Goal: Transaction & Acquisition: Download file/media

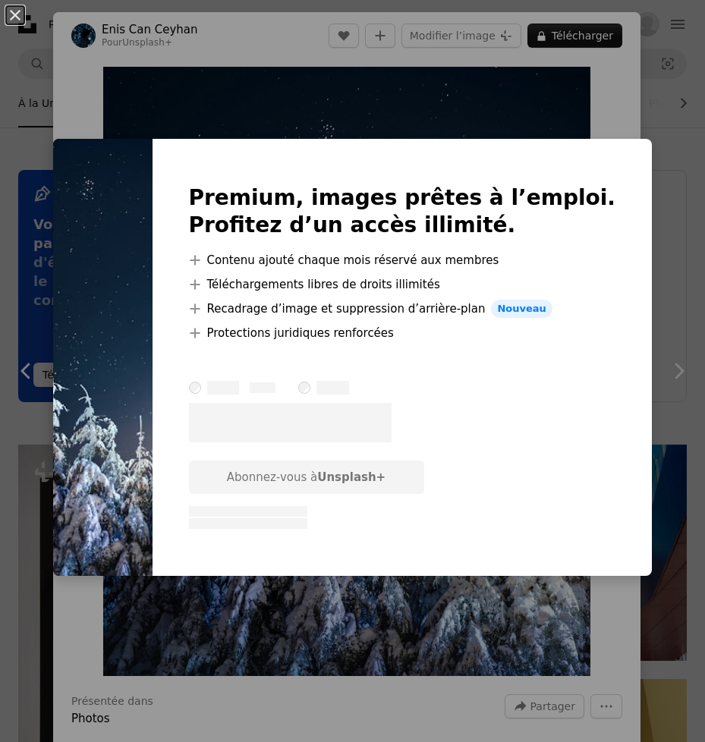
scroll to position [5691, 0]
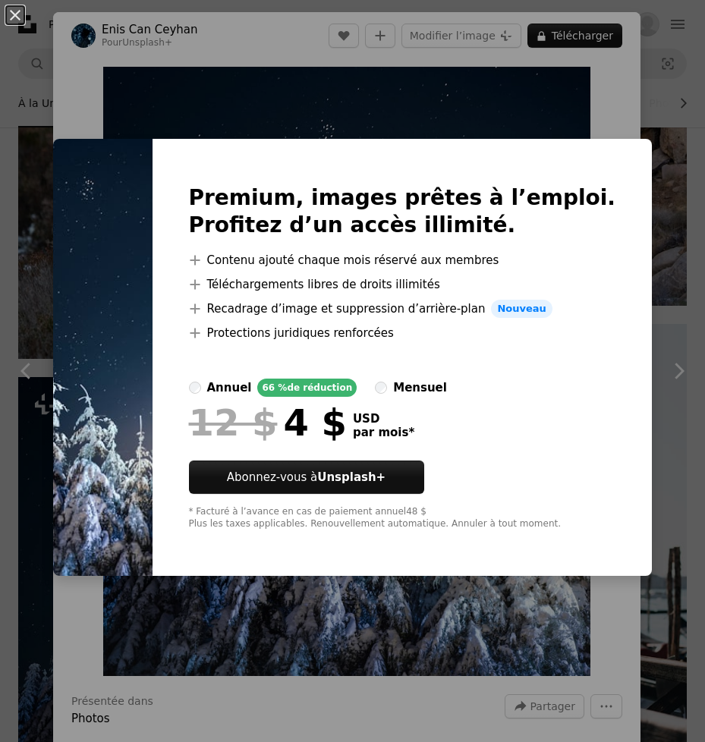
click at [573, 103] on div "An X shape Premium, images prêtes à l’emploi. Profitez d’un accès illimité. A p…" at bounding box center [352, 371] width 705 height 742
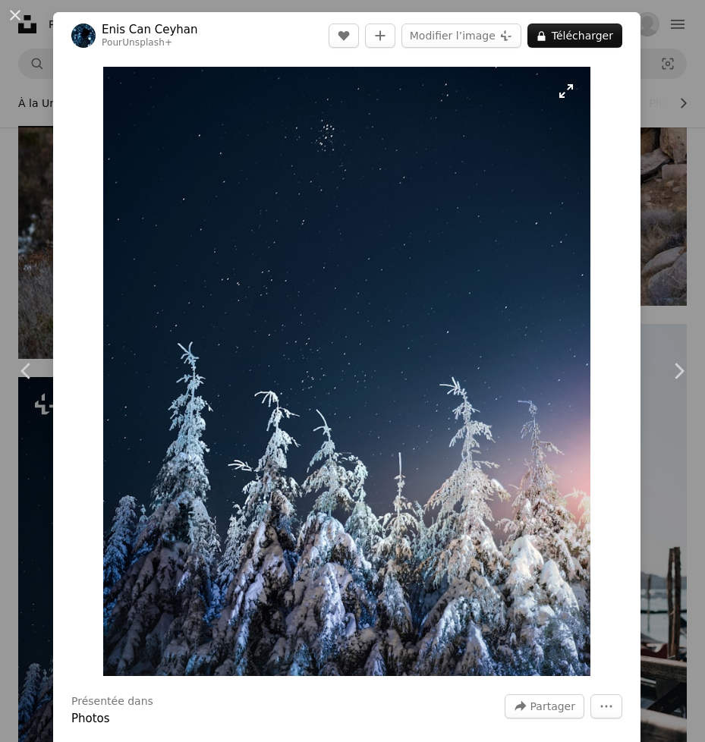
click at [425, 292] on img "Zoom sur cette image" at bounding box center [346, 371] width 487 height 609
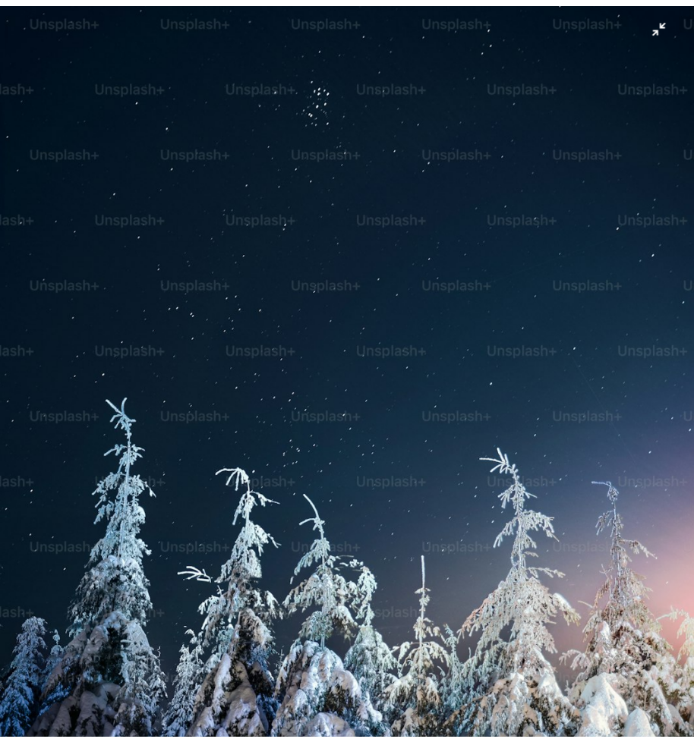
scroll to position [56, 0]
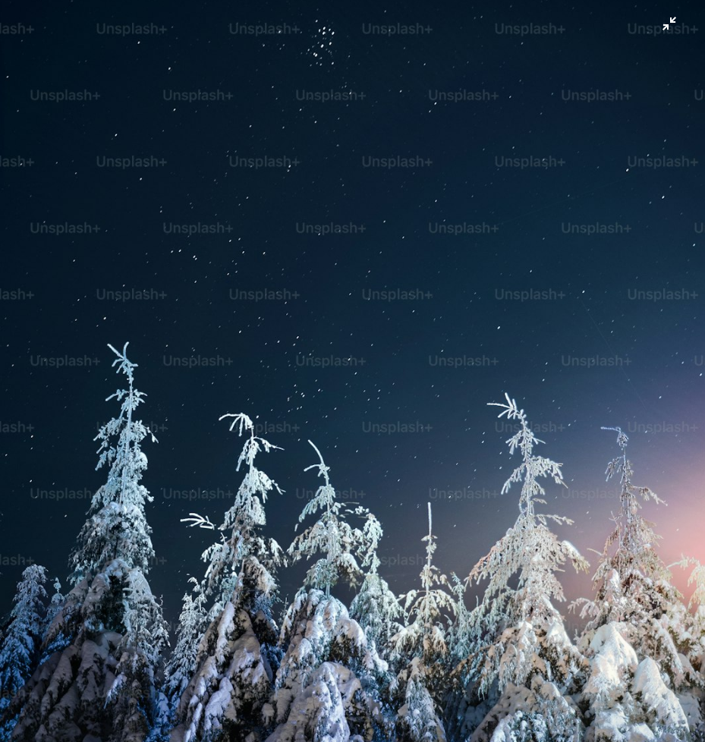
click at [591, 100] on img "Zoom arrière sur cette image" at bounding box center [352, 384] width 706 height 883
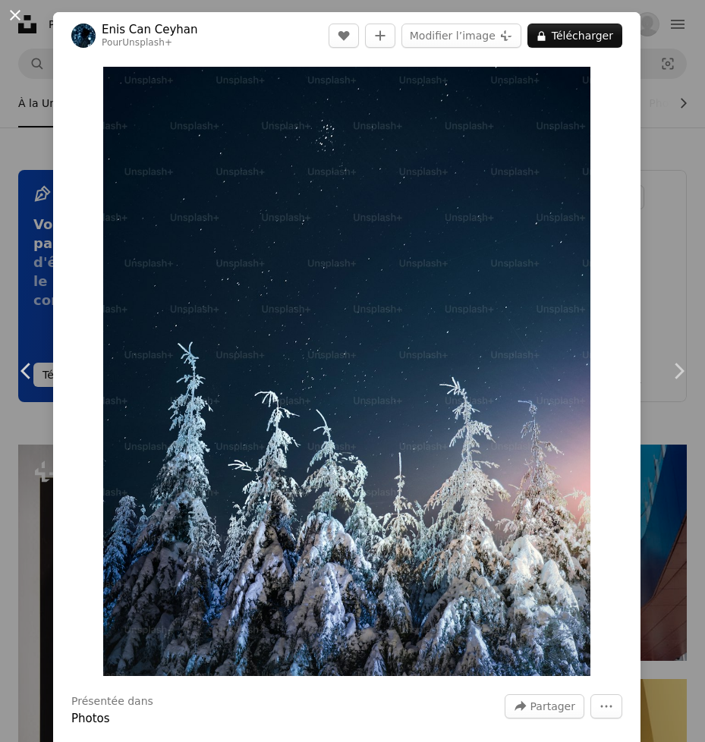
click at [15, 19] on button "An X shape" at bounding box center [15, 15] width 18 height 18
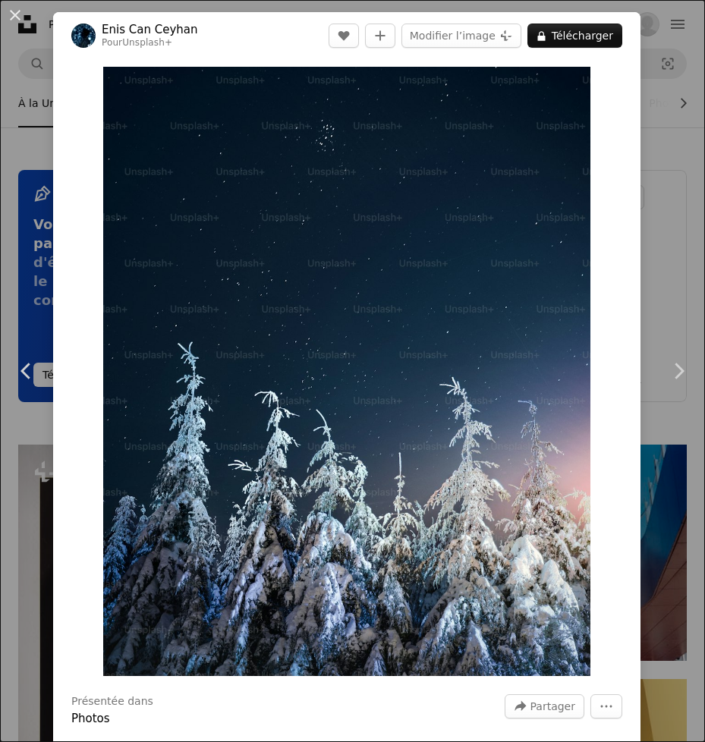
click at [36, 453] on div "An X shape Chevron left Chevron right [PERSON_NAME] Can Ceyhan Pour Unsplash+ A…" at bounding box center [352, 371] width 705 height 742
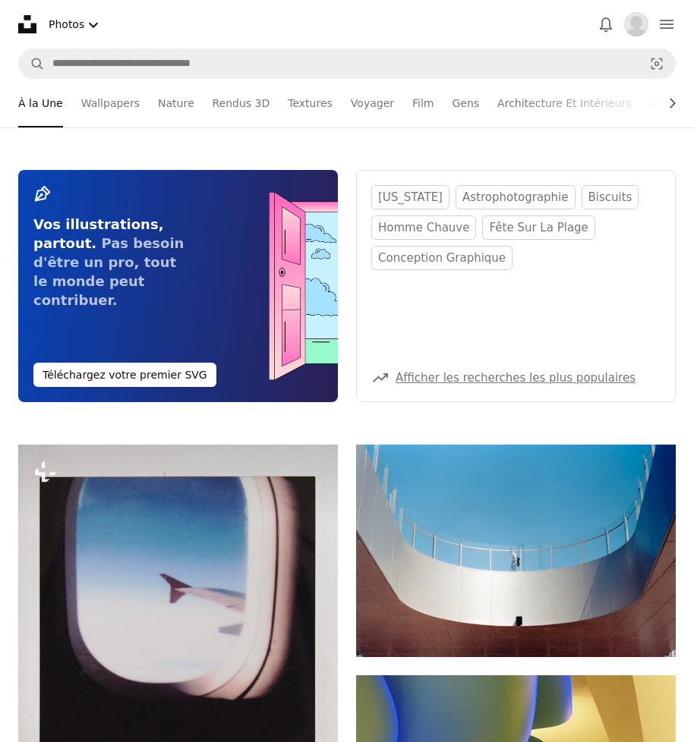
scroll to position [6374, 0]
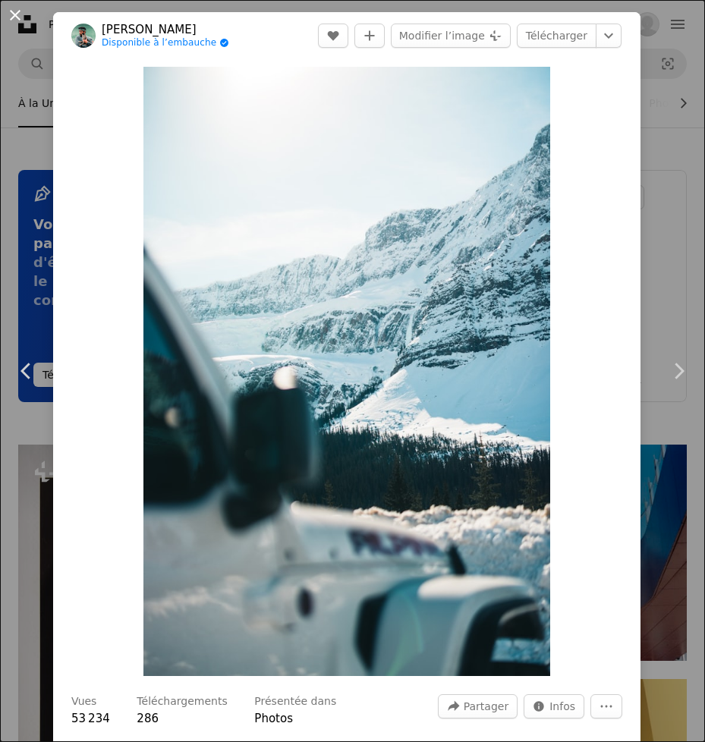
click at [14, 9] on button "An X shape" at bounding box center [15, 15] width 18 height 18
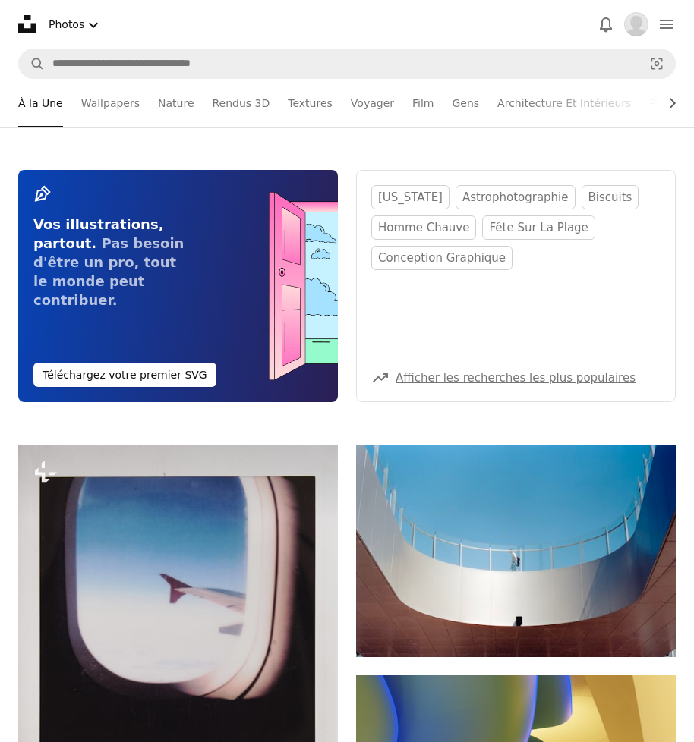
scroll to position [6678, 0]
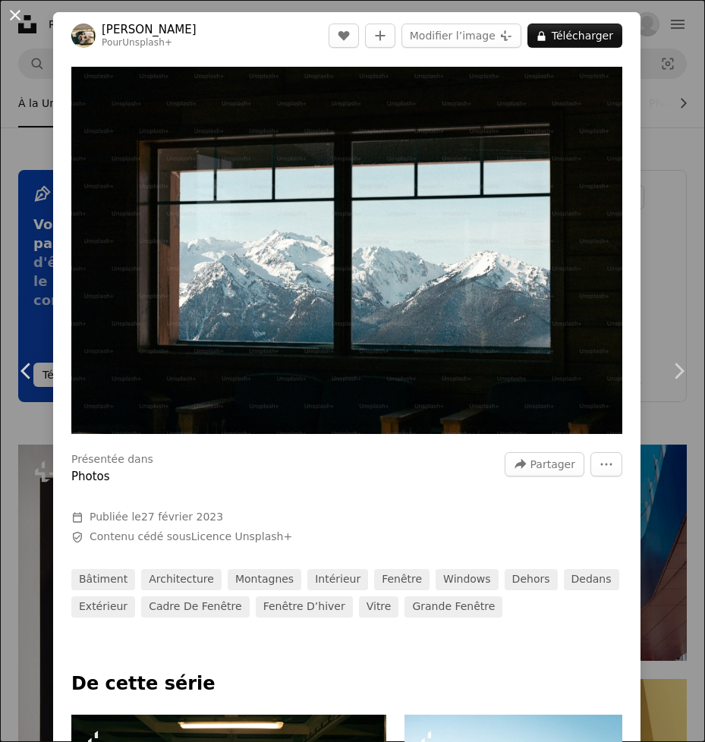
click at [8, 6] on button "An X shape" at bounding box center [15, 15] width 18 height 18
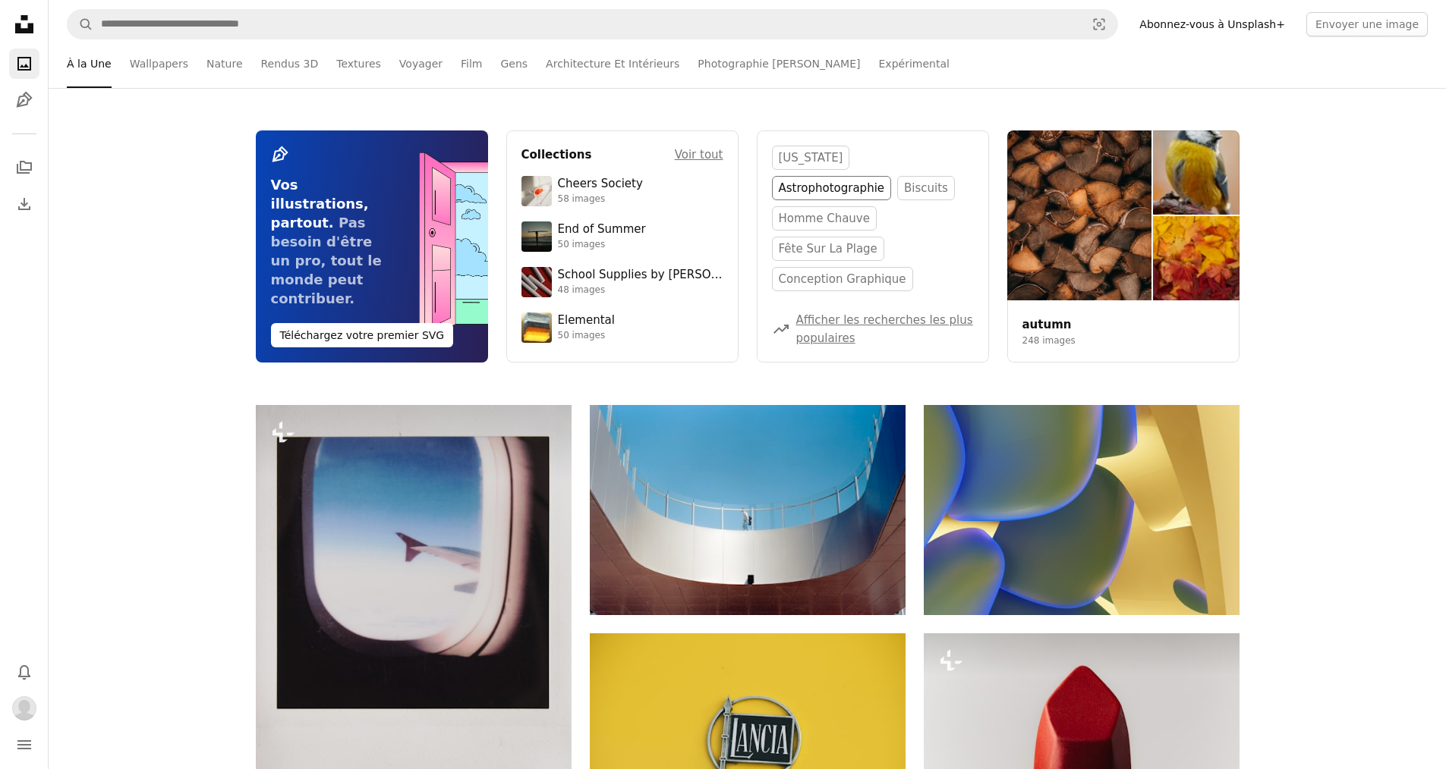
click at [704, 176] on link "astrophotographie" at bounding box center [832, 188] width 120 height 24
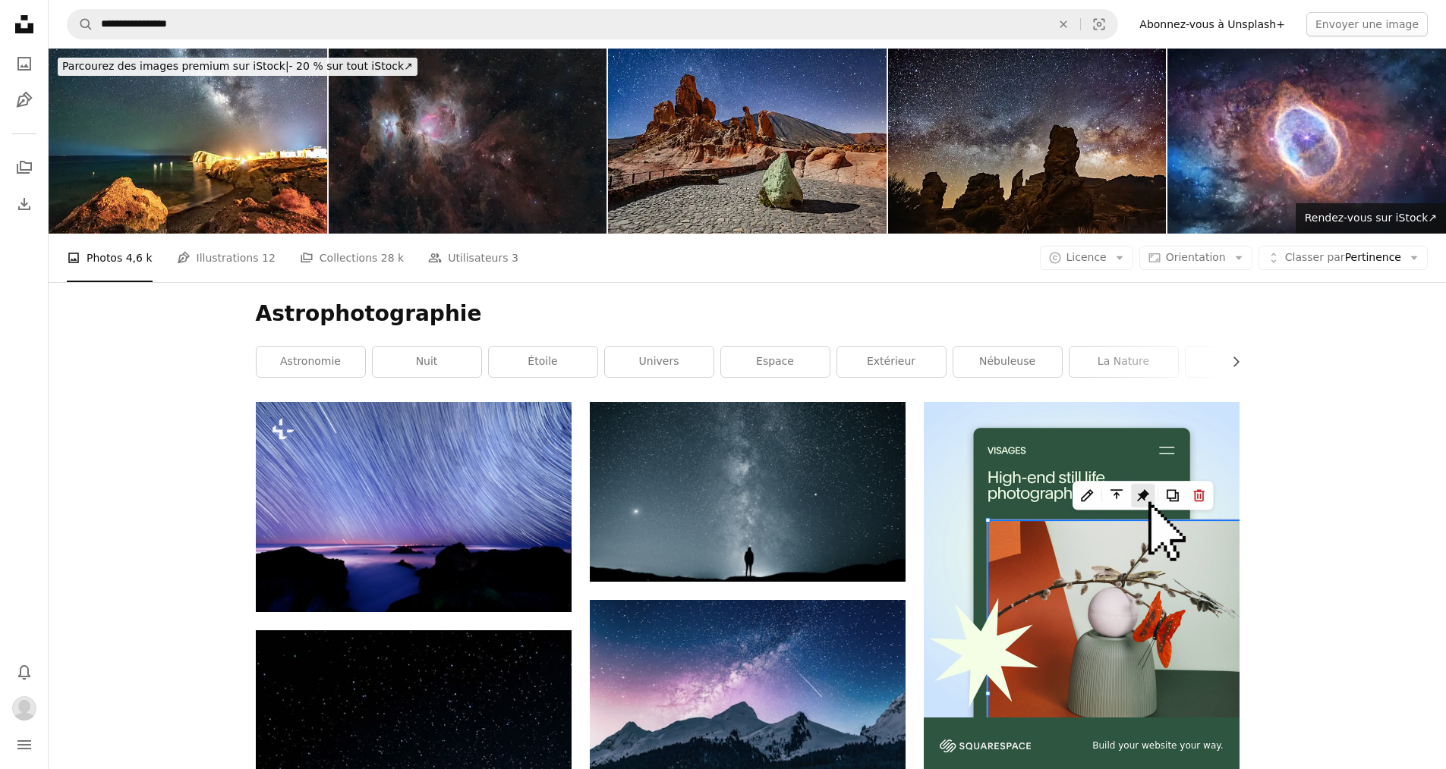
scroll to position [1666, 0]
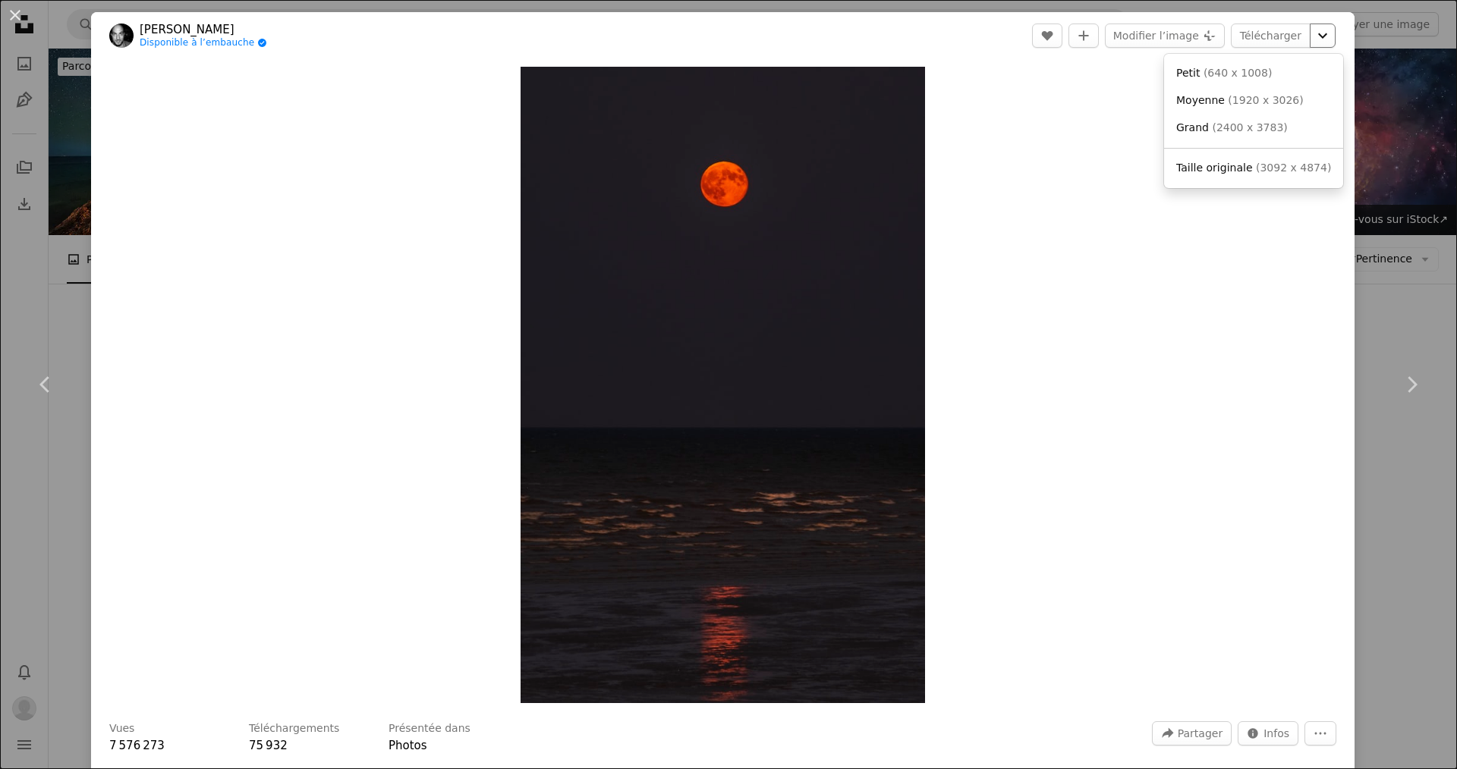
click at [704, 42] on icon "Chevron down" at bounding box center [1323, 36] width 24 height 18
click at [704, 74] on span "( 640 x 1008 )" at bounding box center [1238, 73] width 68 height 12
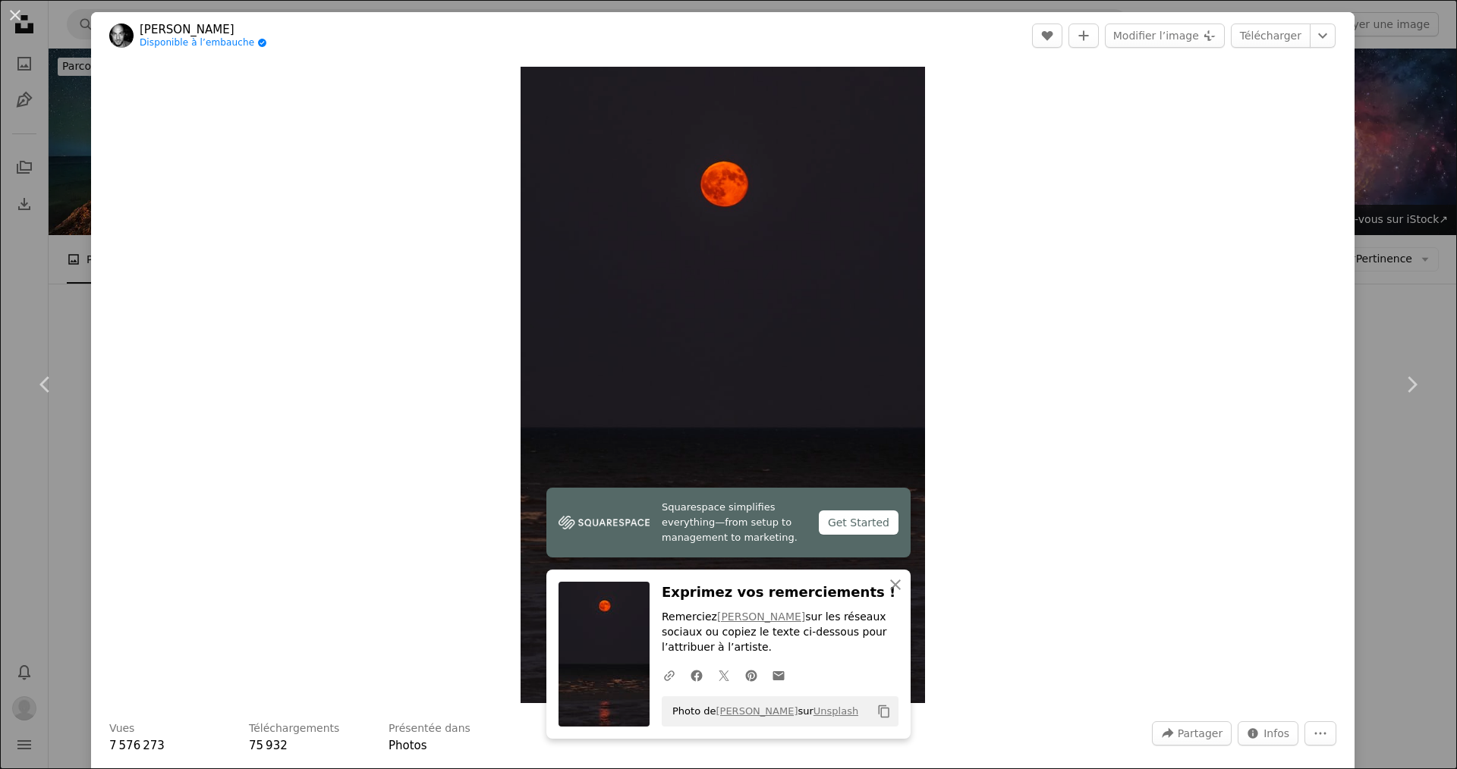
click at [704, 212] on div "An X shape Chevron left Chevron right [PERSON_NAME] Disponible à l’embauche A c…" at bounding box center [728, 384] width 1457 height 769
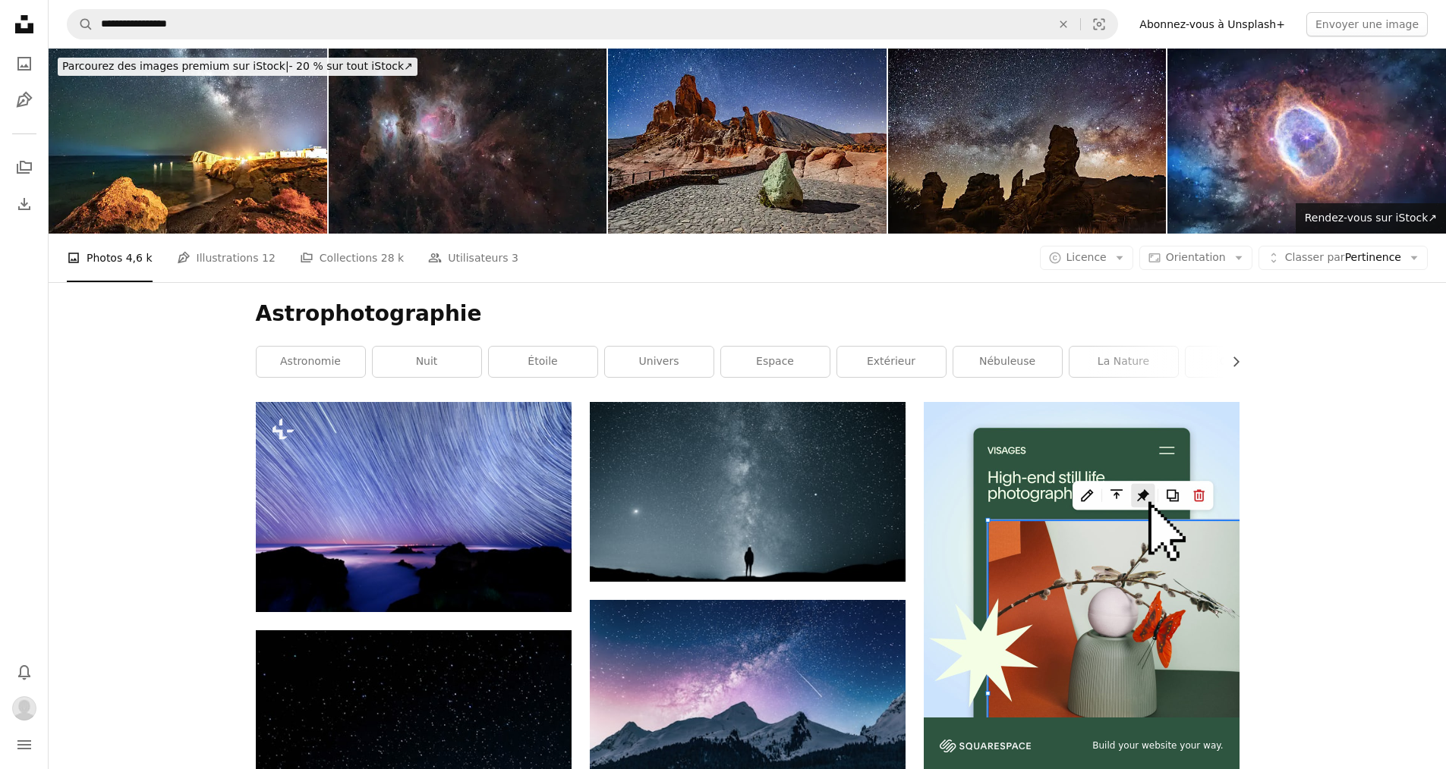
scroll to position [4854, 0]
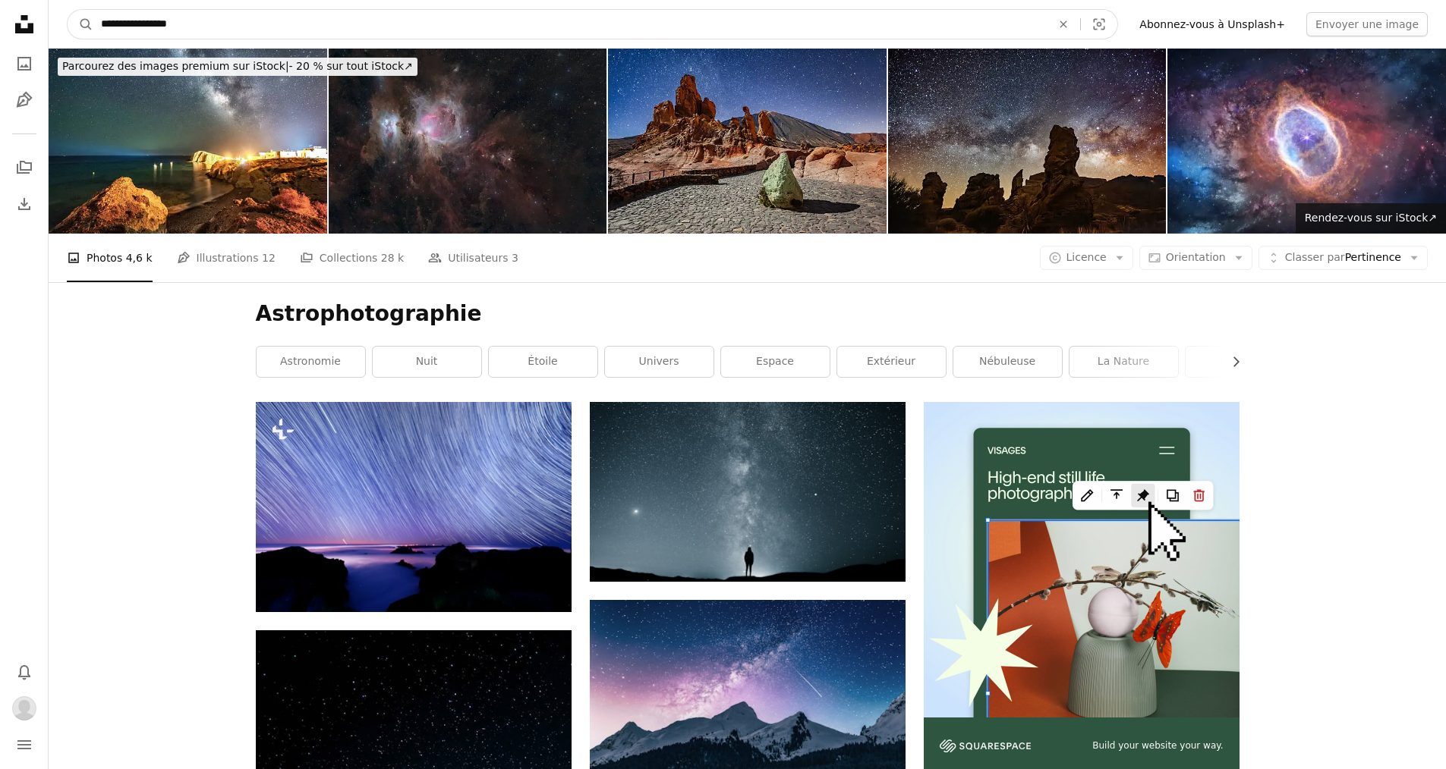
click at [389, 14] on input "**********" at bounding box center [569, 24] width 953 height 29
type input "**********"
click button "A magnifying glass" at bounding box center [81, 24] width 26 height 29
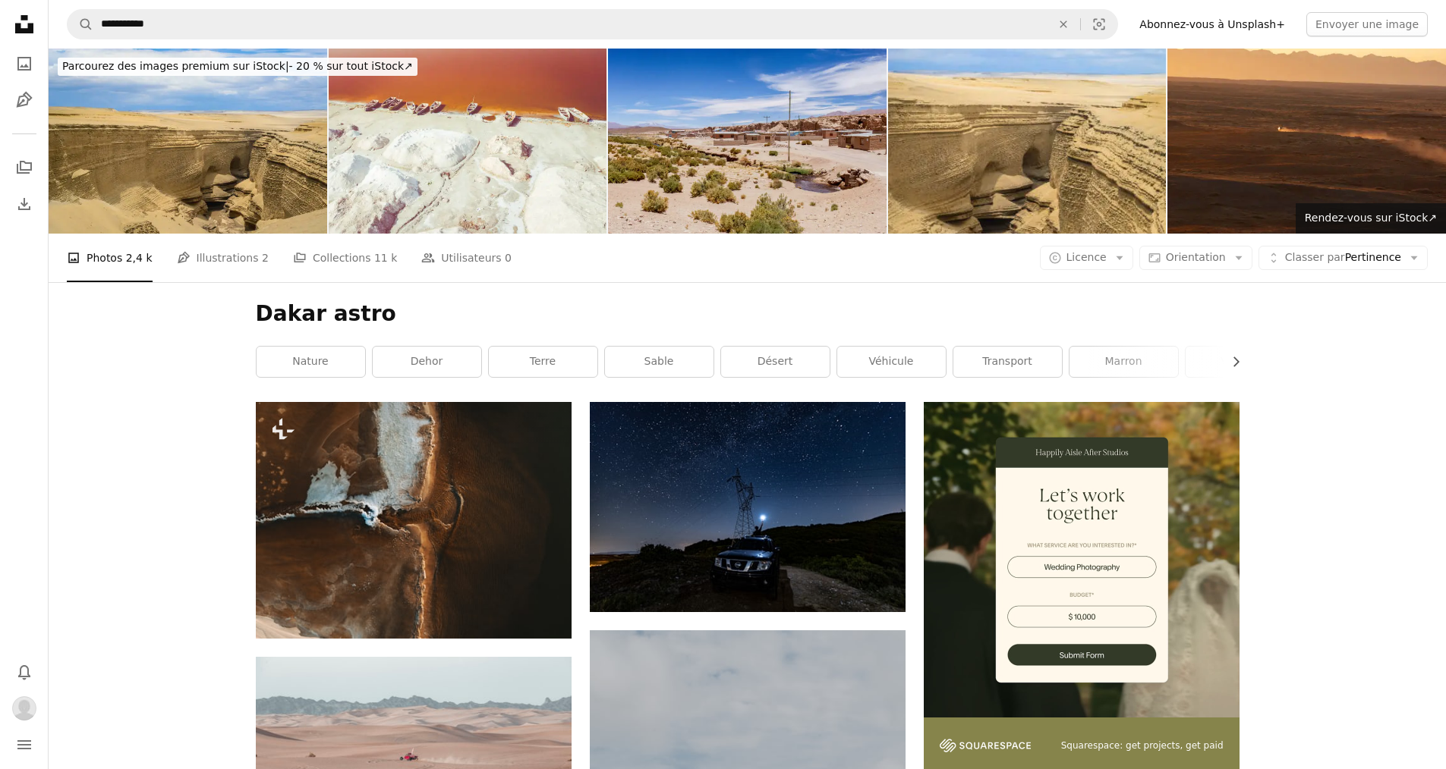
click at [704, 134] on img at bounding box center [747, 141] width 278 height 185
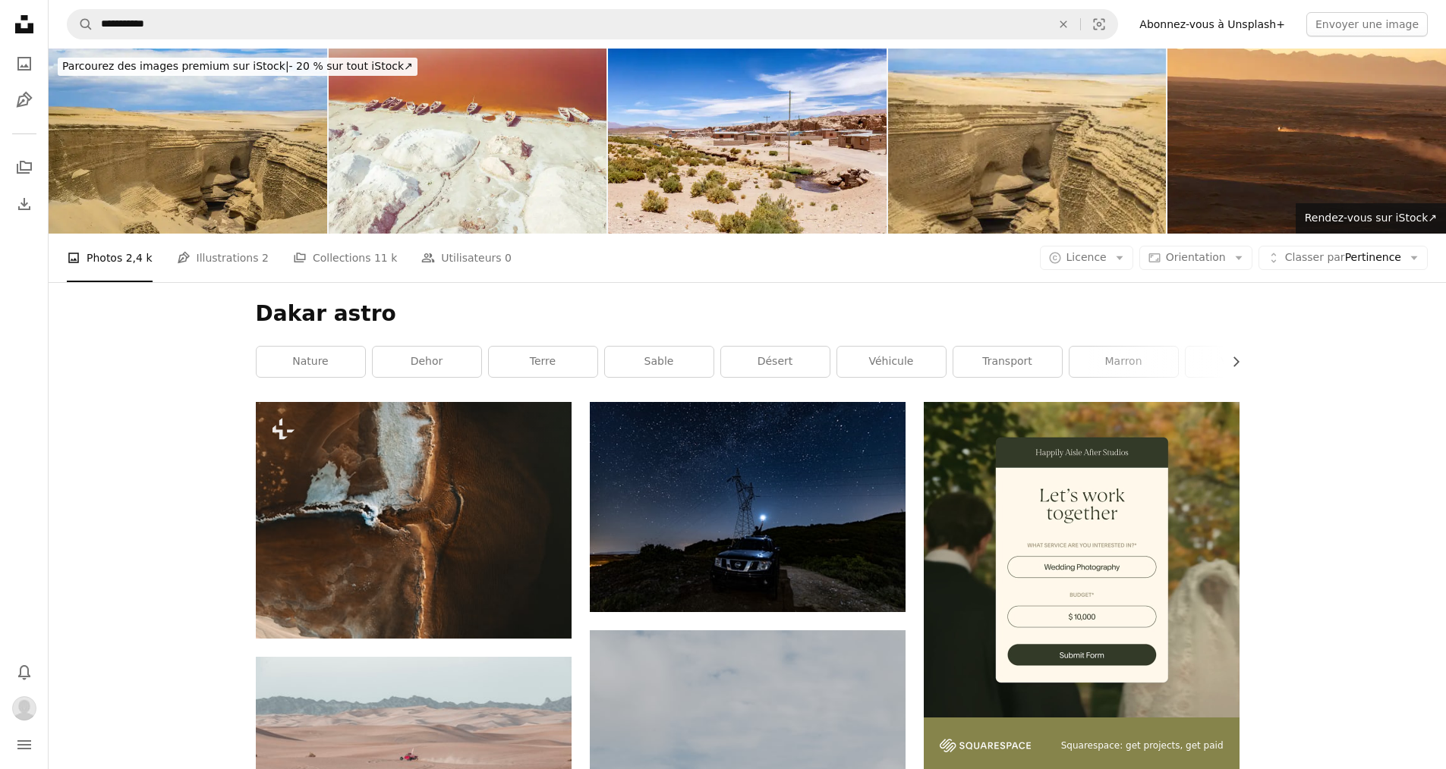
scroll to position [2049, 0]
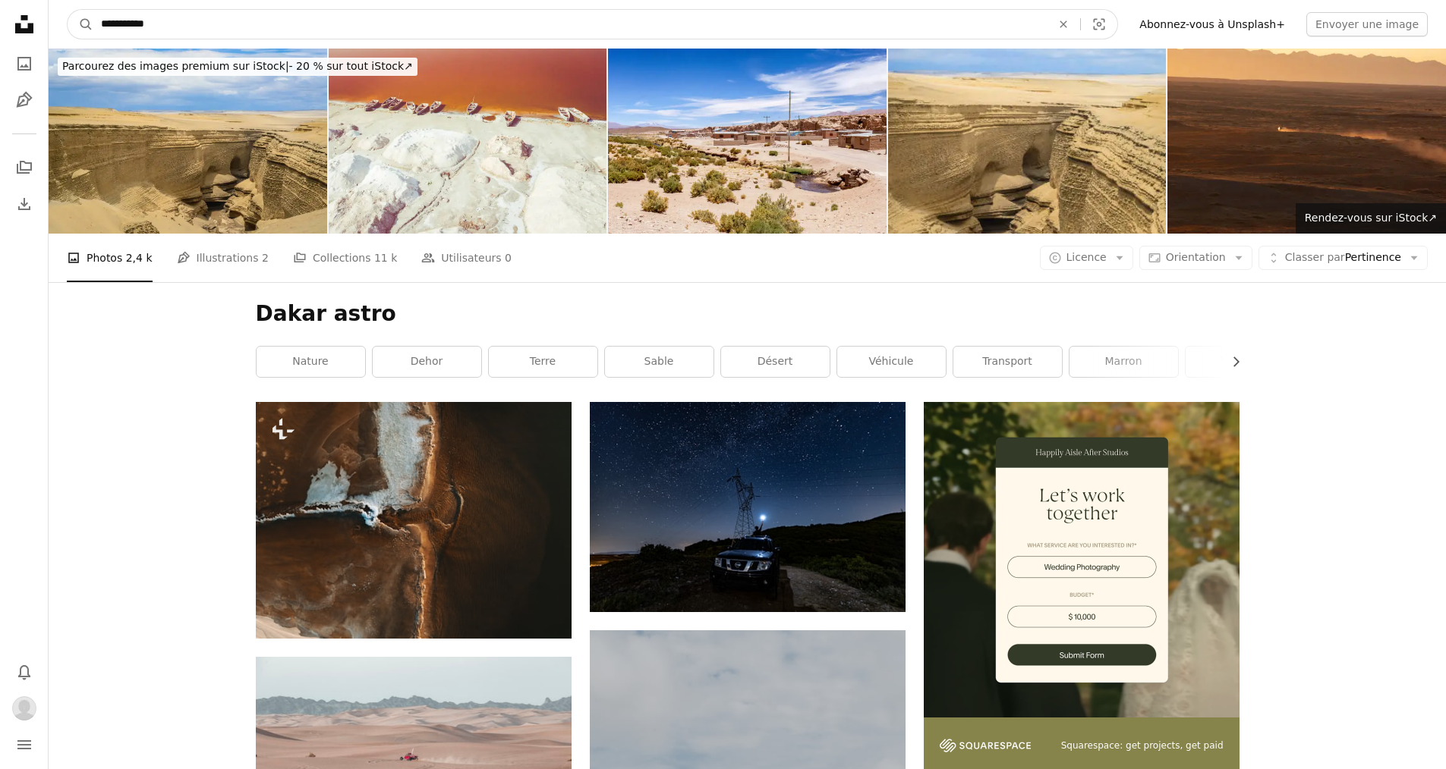
drag, startPoint x: 128, startPoint y: 27, endPoint x: 60, endPoint y: 22, distance: 68.4
click at [60, 22] on nav "**********" at bounding box center [747, 24] width 1397 height 49
type input "**********"
click button "A magnifying glass" at bounding box center [81, 24] width 26 height 29
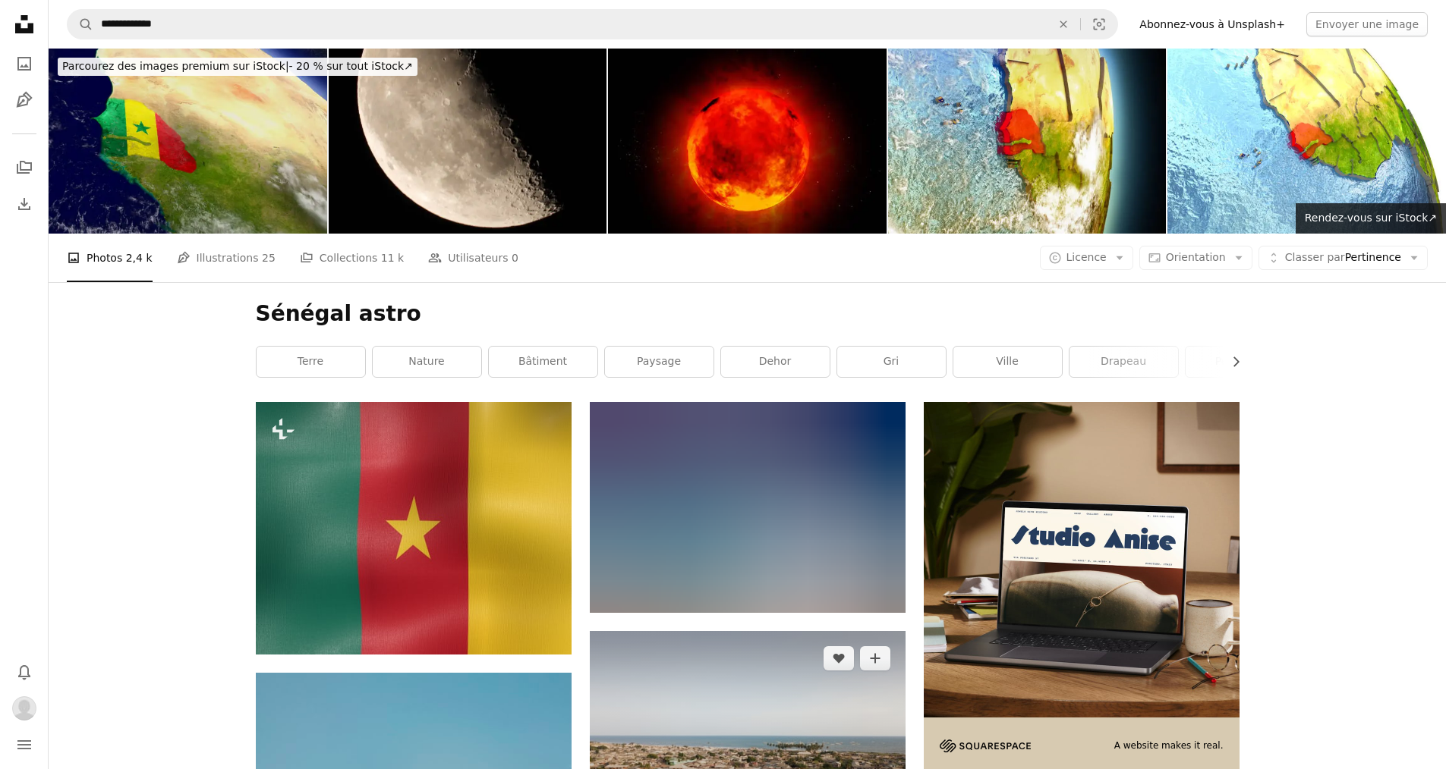
scroll to position [304, 0]
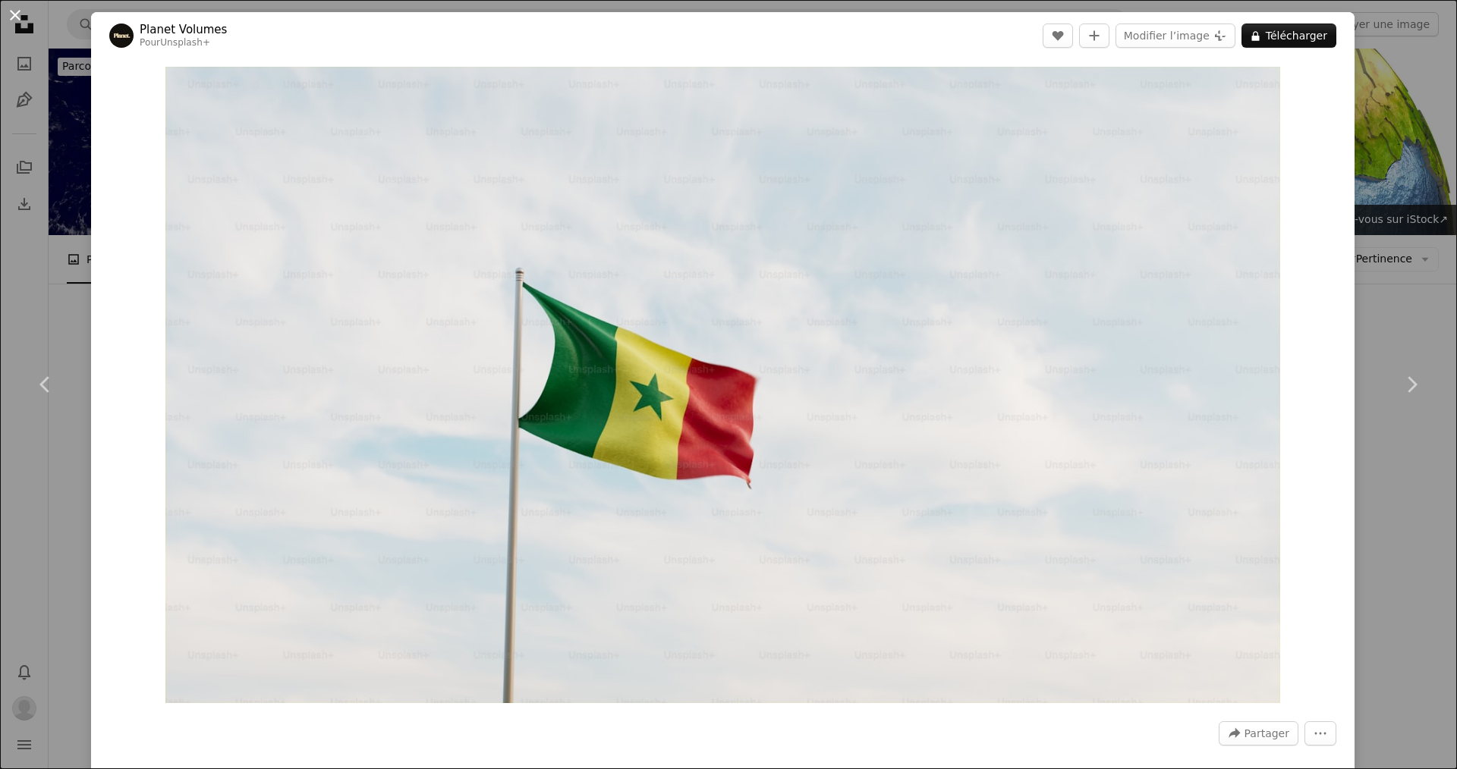
click at [17, 21] on button "An X shape" at bounding box center [15, 15] width 18 height 18
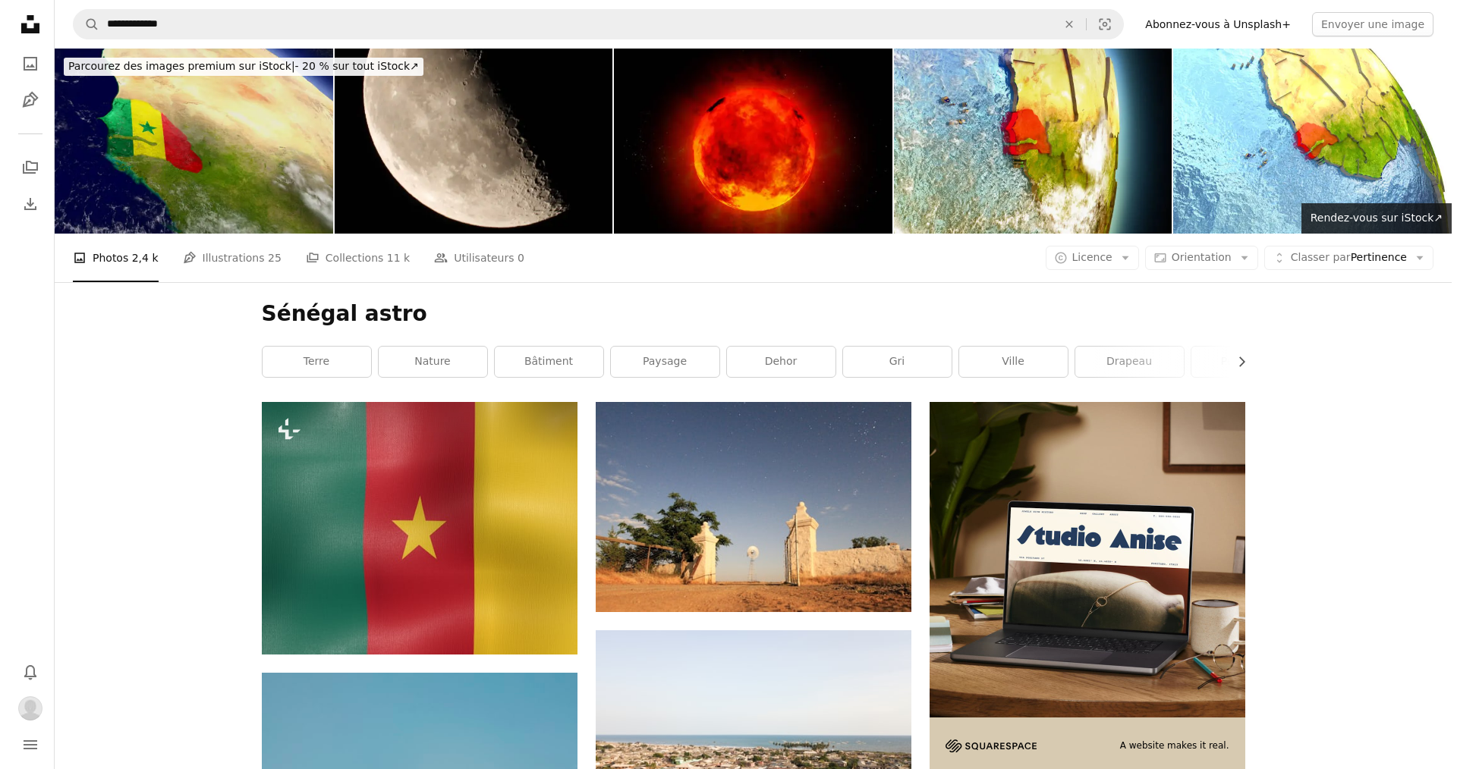
scroll to position [1138, 0]
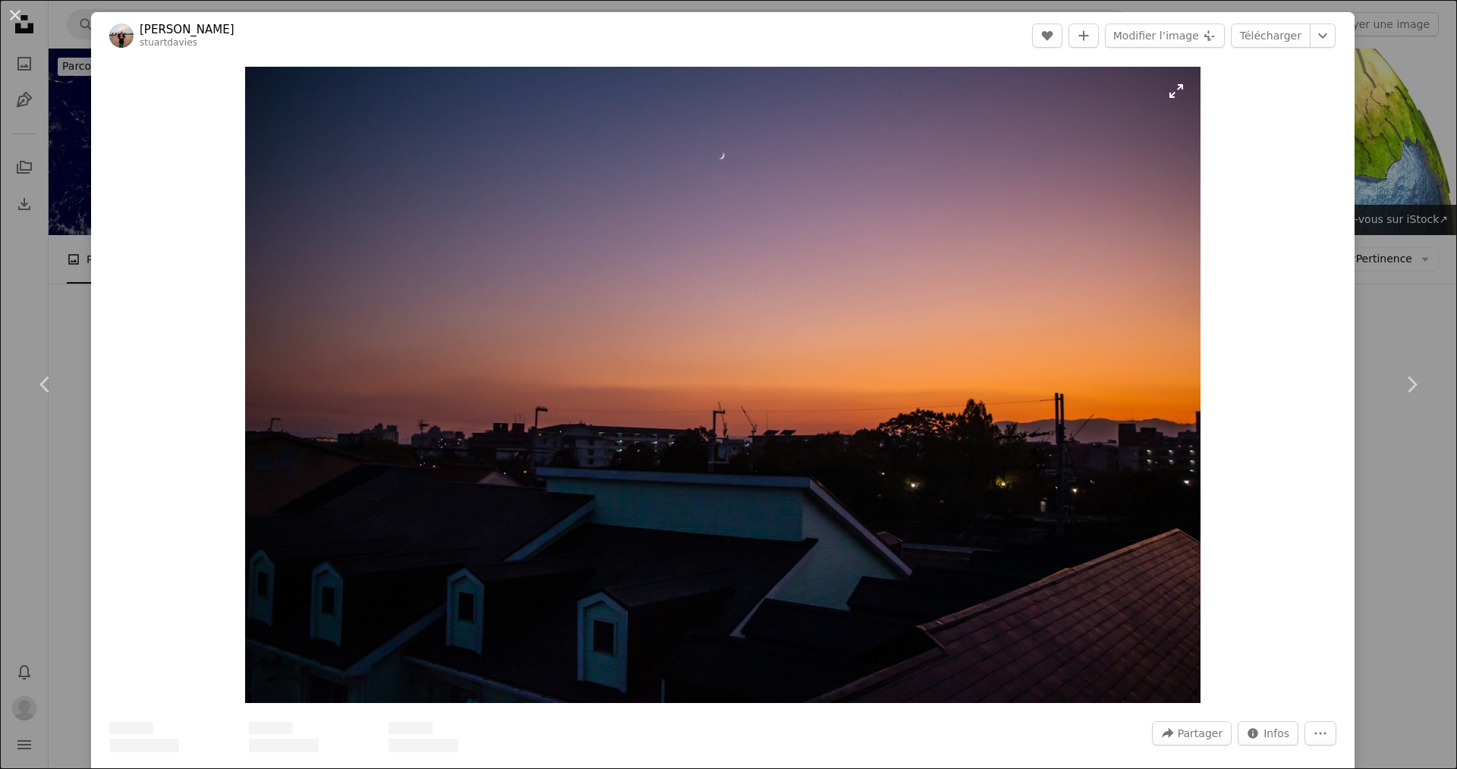
click at [704, 255] on img "Zoom sur cette image" at bounding box center [722, 385] width 955 height 637
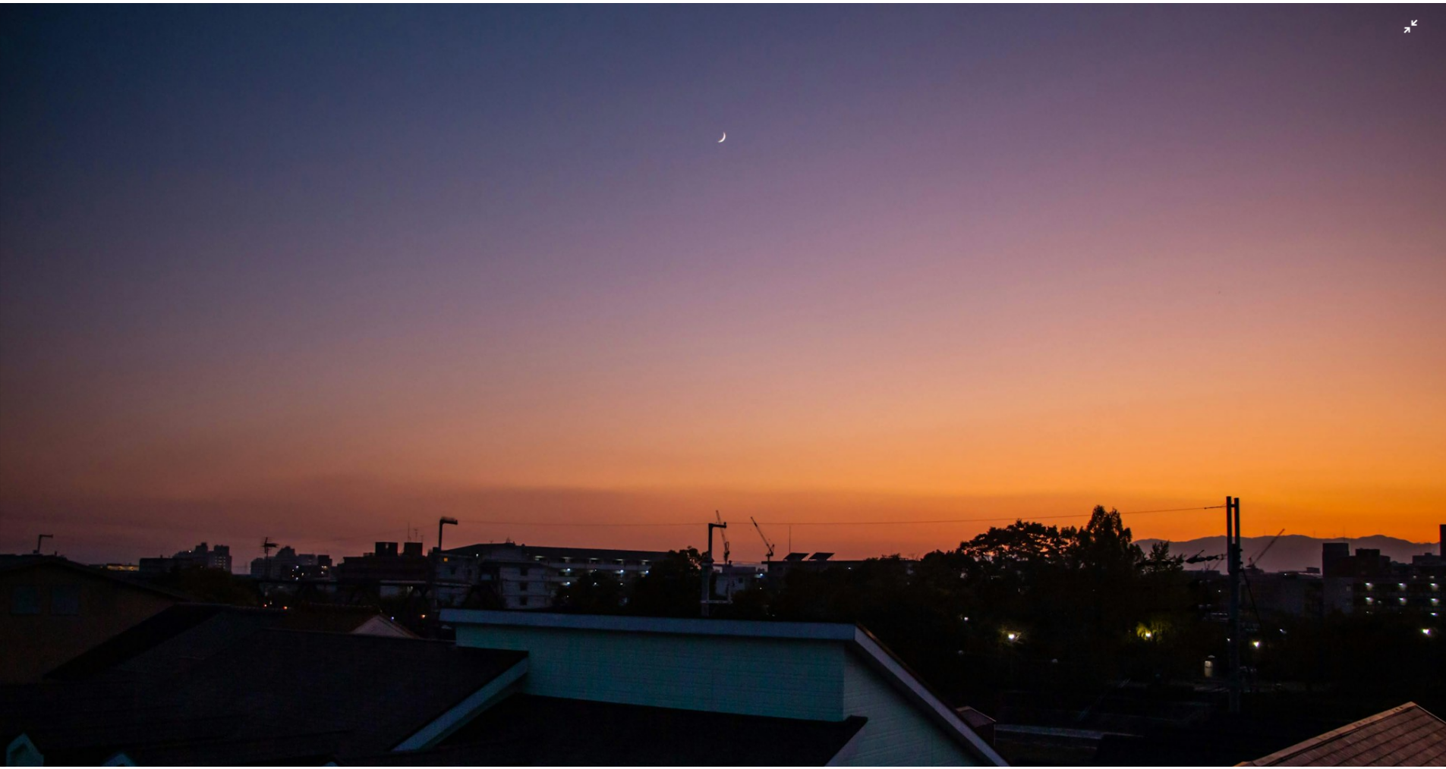
scroll to position [93, 0]
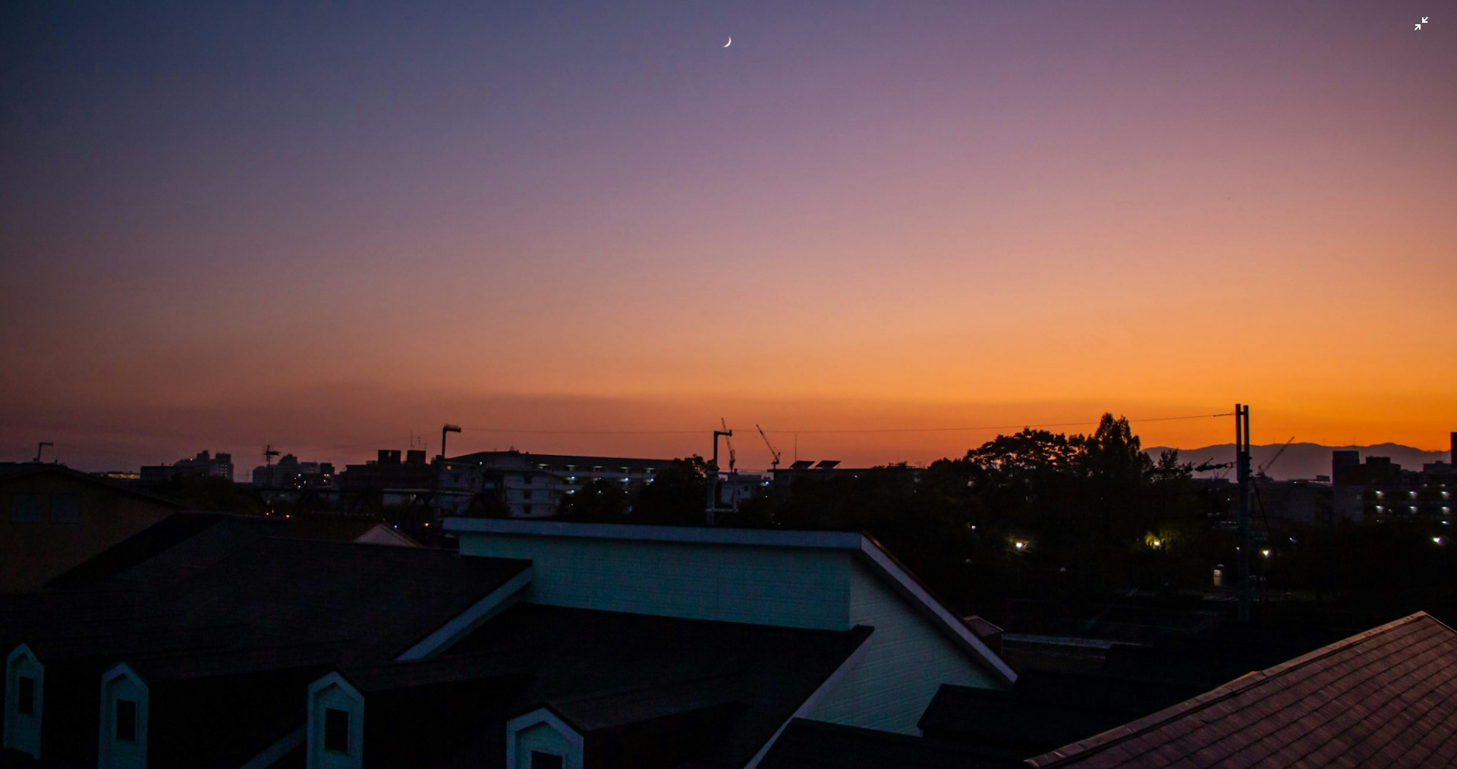
click at [69, 127] on img "Zoom arrière sur cette image" at bounding box center [728, 392] width 1459 height 972
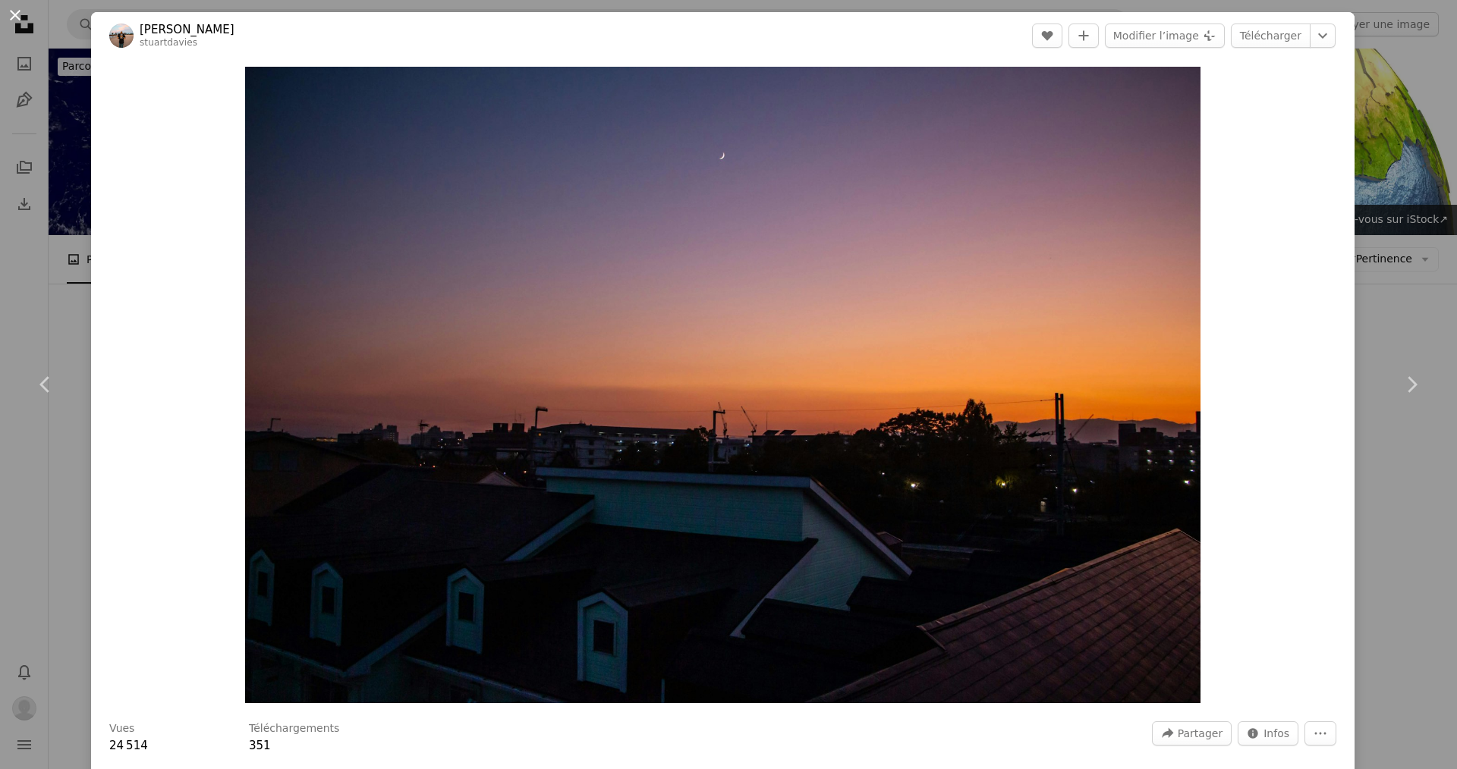
click at [11, 23] on button "An X shape" at bounding box center [15, 15] width 18 height 18
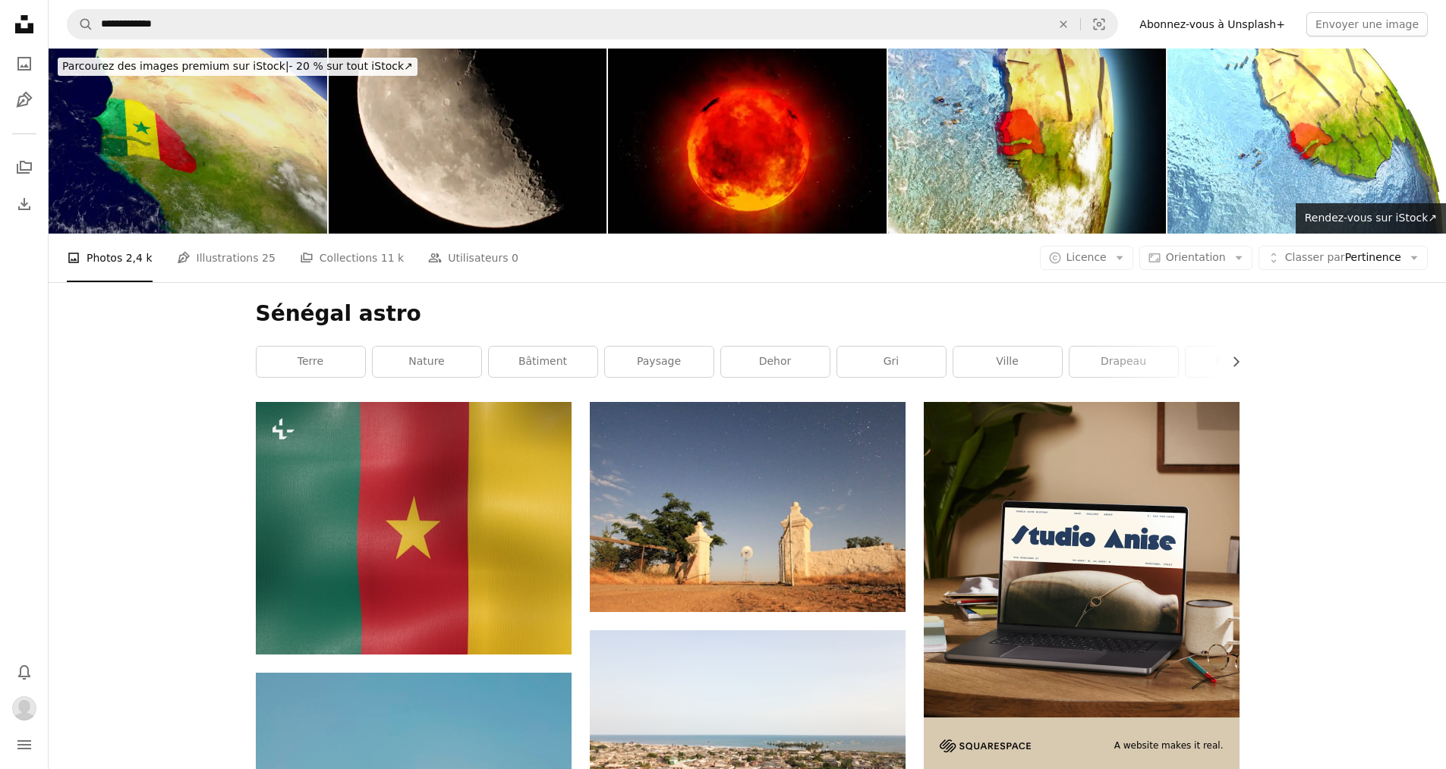
scroll to position [2201, 0]
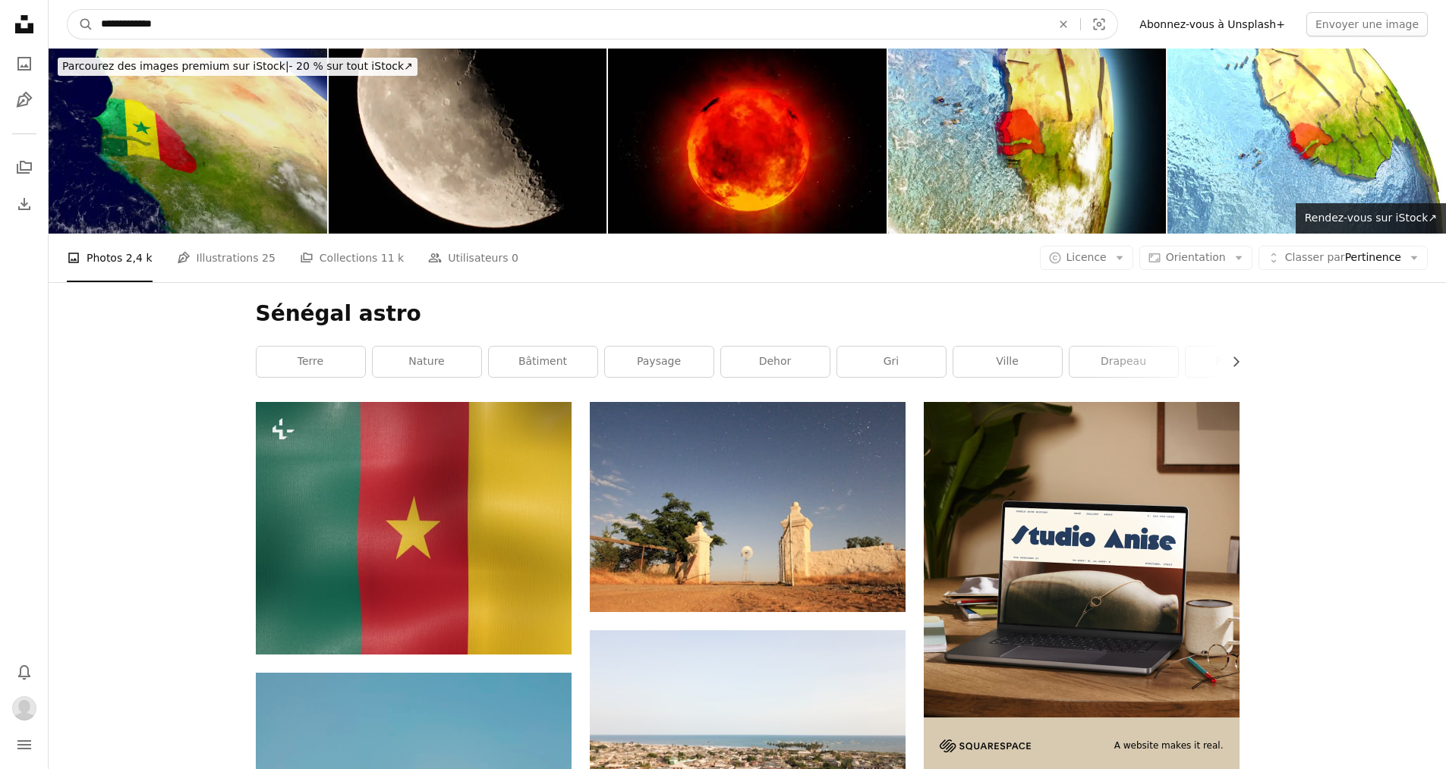
drag, startPoint x: 178, startPoint y: 26, endPoint x: 136, endPoint y: 34, distance: 43.3
click at [136, 34] on input "**********" at bounding box center [569, 24] width 953 height 29
type input "*******"
click button "A magnifying glass" at bounding box center [81, 24] width 26 height 29
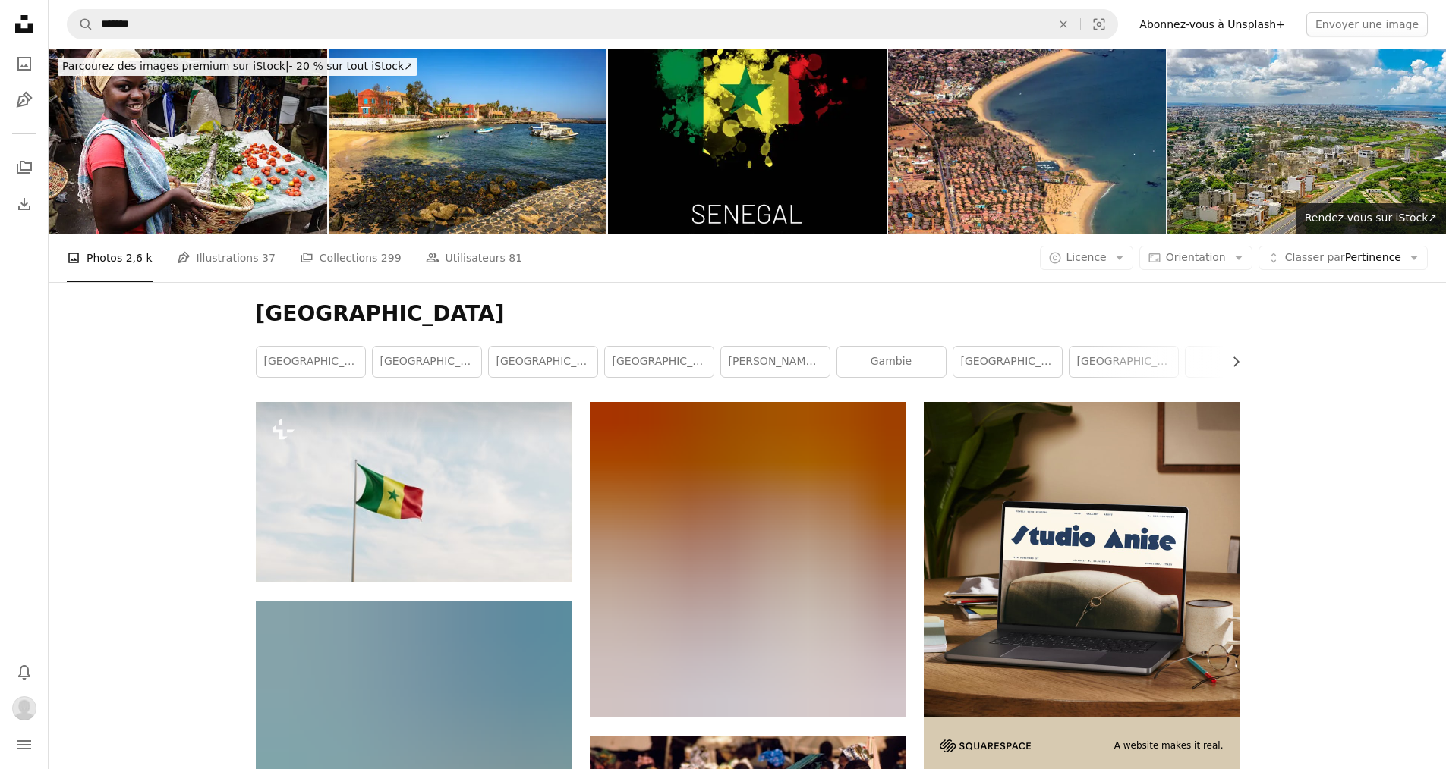
scroll to position [455, 0]
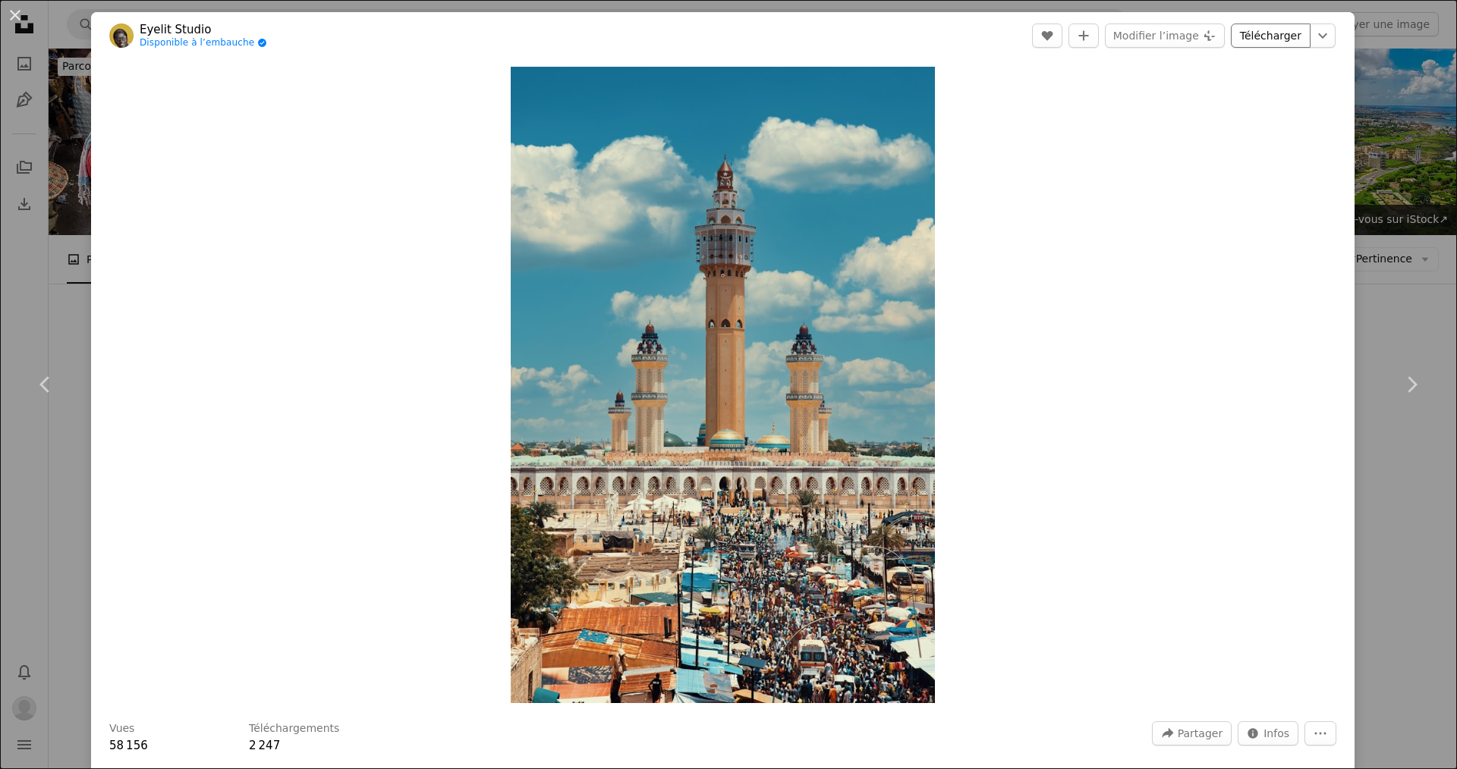
click at [704, 33] on link "Télécharger" at bounding box center [1271, 36] width 80 height 24
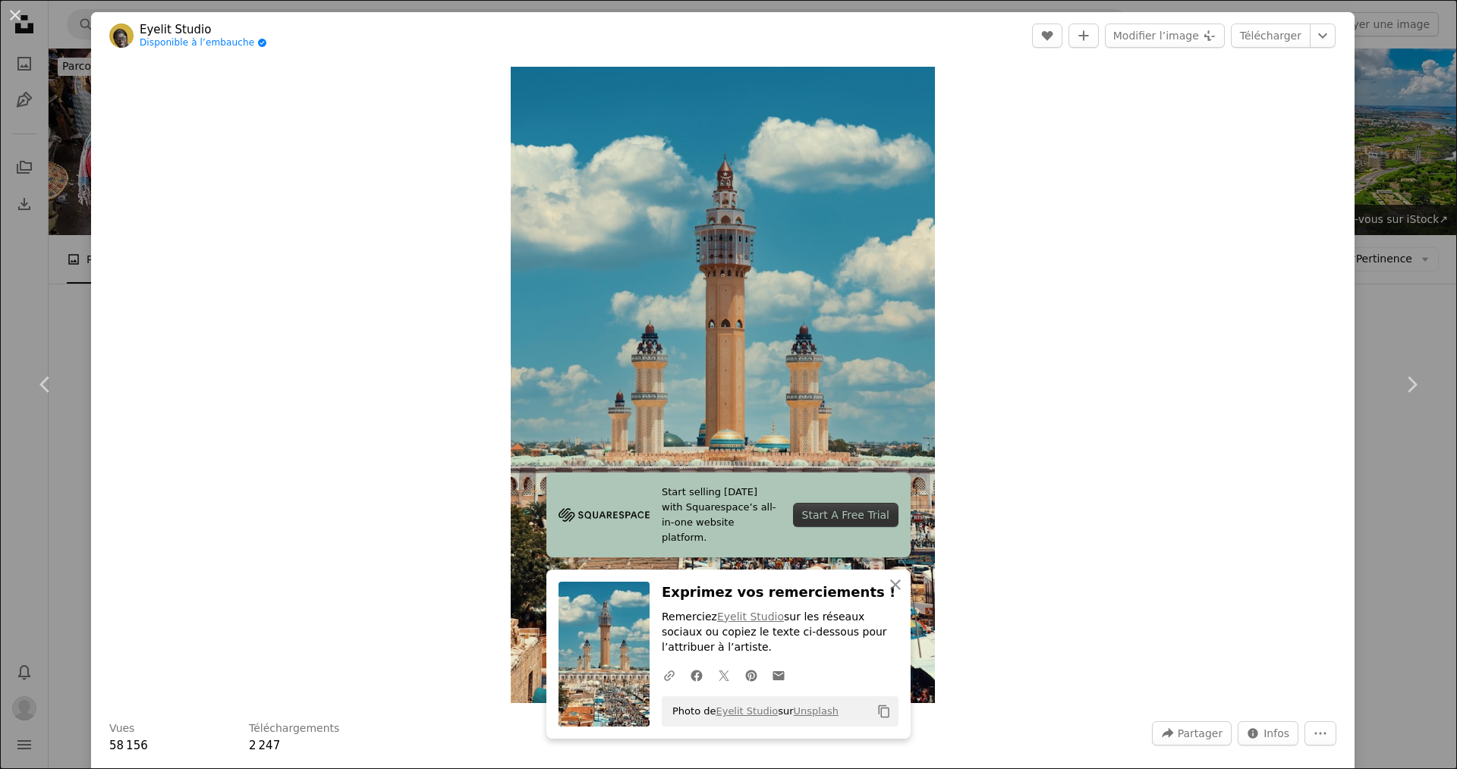
click at [704, 450] on div "Zoom in" at bounding box center [722, 385] width 1263 height 652
click at [704, 117] on div "An X shape Chevron left Chevron right Eyelit Studio Disponible à l’embauche A c…" at bounding box center [728, 384] width 1457 height 769
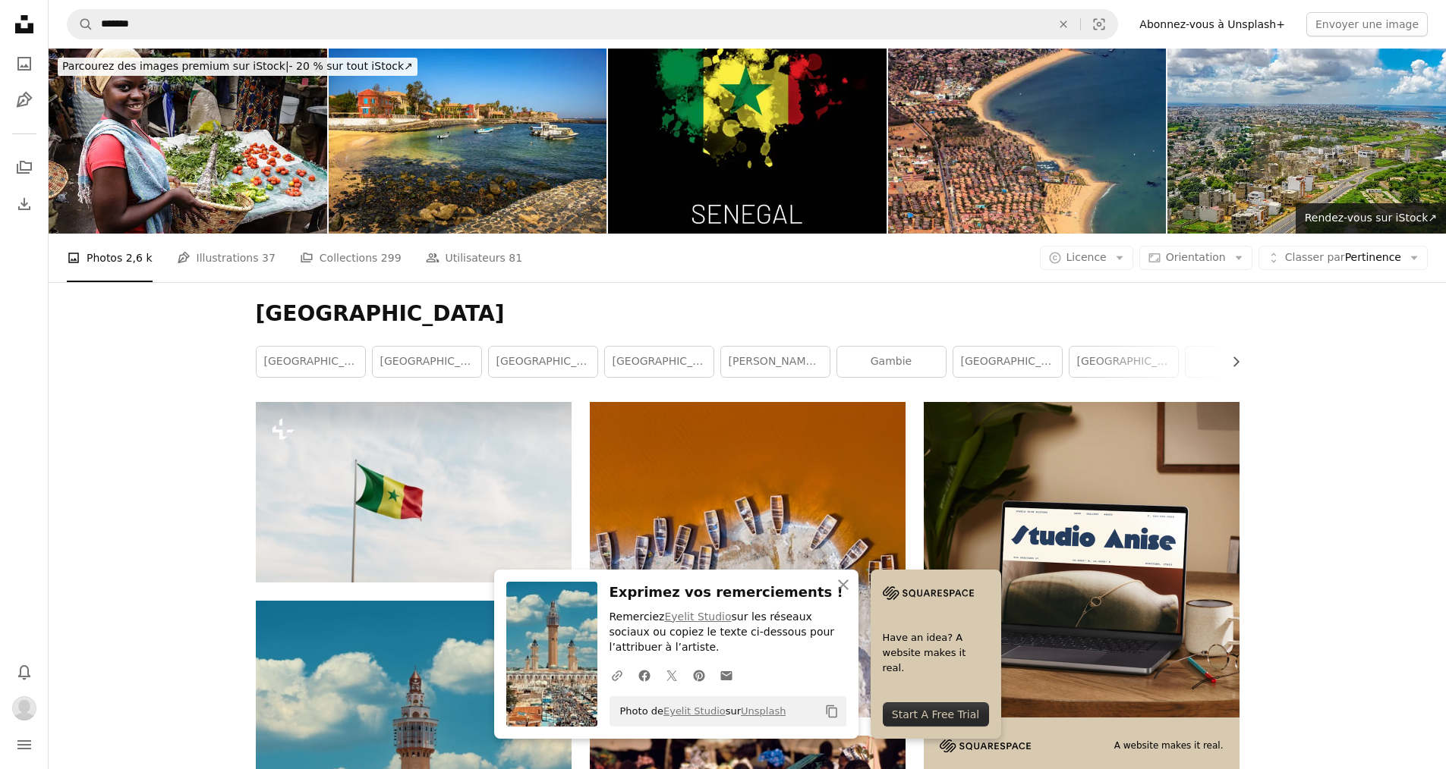
scroll to position [835, 0]
click at [704, 579] on icon "An X shape" at bounding box center [843, 585] width 18 height 18
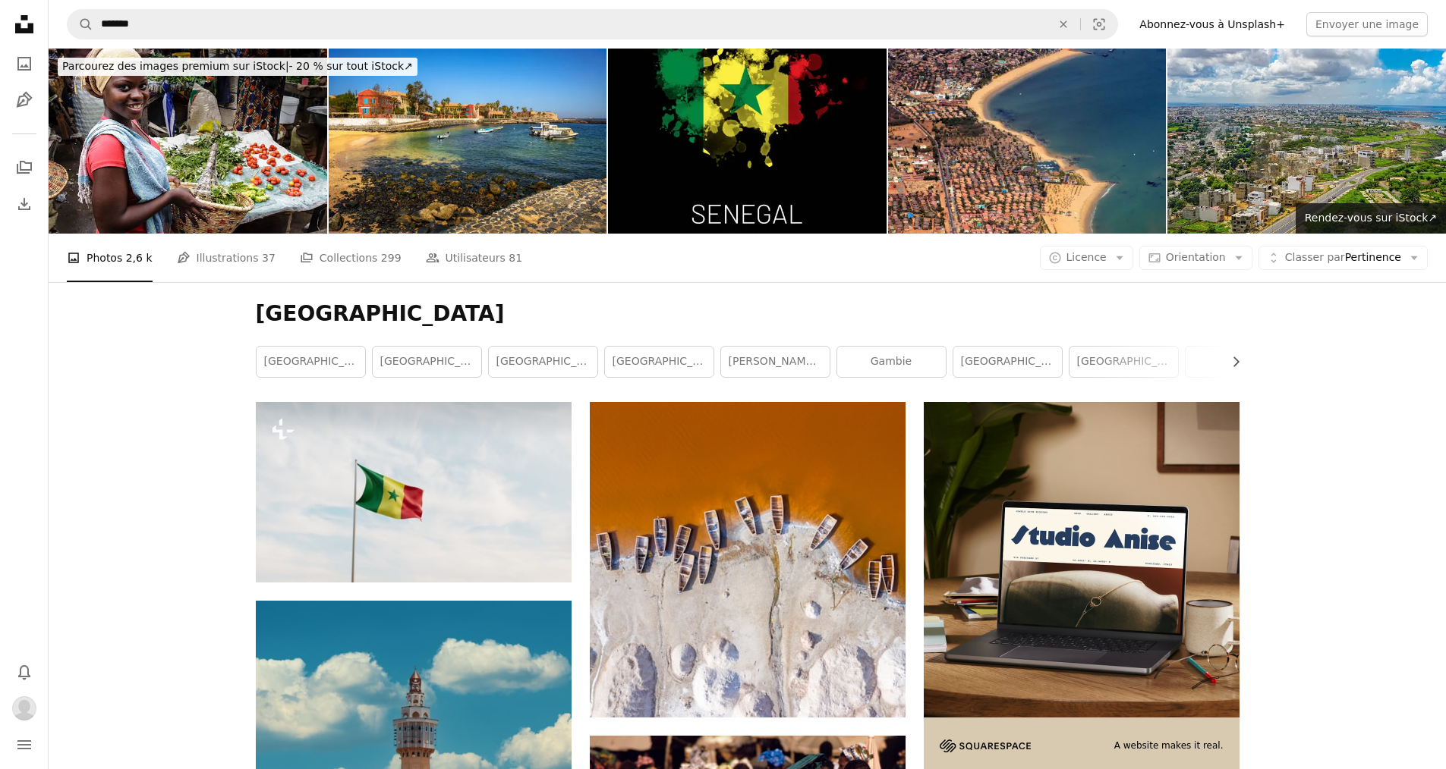
scroll to position [1973, 0]
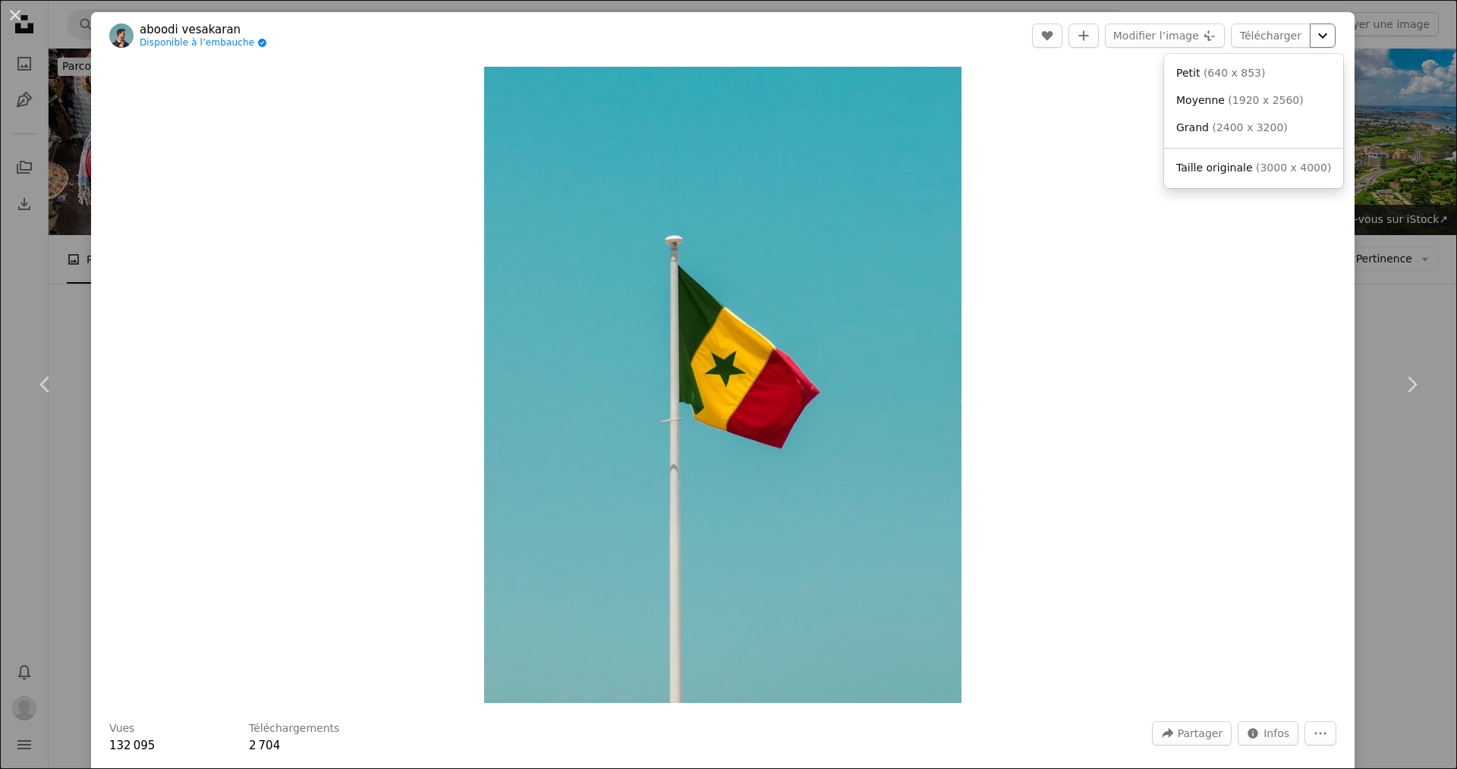
click at [704, 35] on icon "Chevron down" at bounding box center [1323, 36] width 24 height 18
click at [704, 72] on link "Petit ( 640 x 853 )" at bounding box center [1253, 73] width 167 height 27
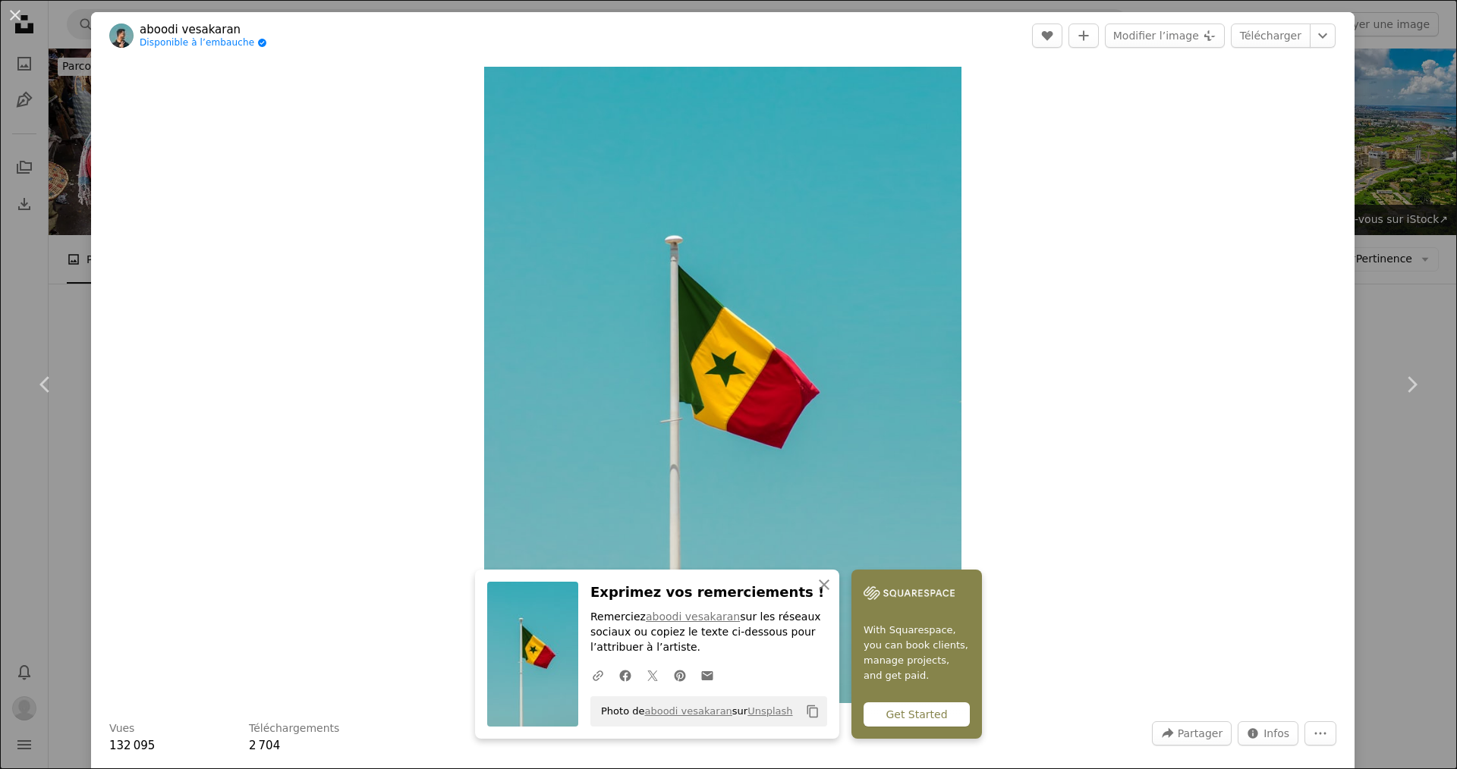
click at [704, 234] on div "An X shape Chevron left Chevron right aboodi vesakaran Disponible à l’embauche …" at bounding box center [728, 384] width 1457 height 769
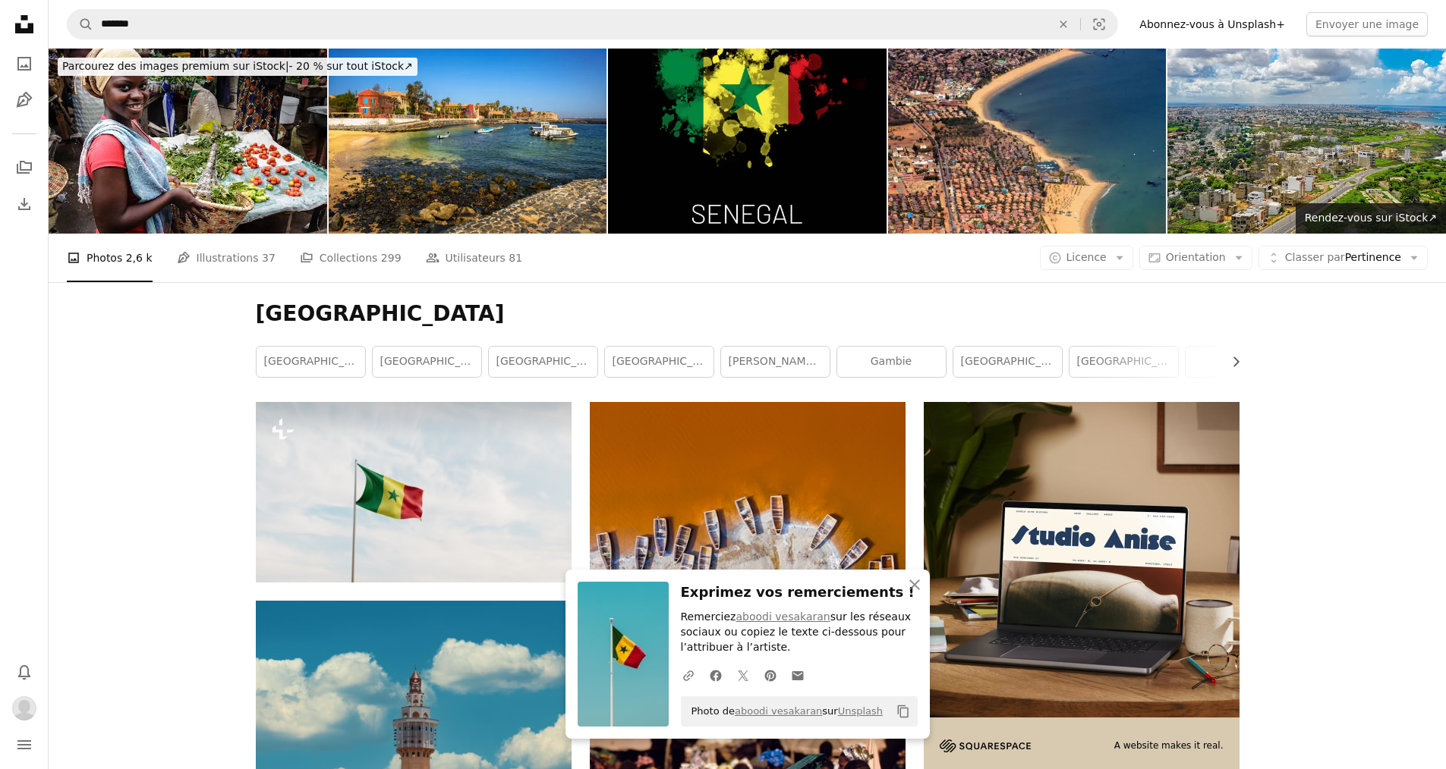
scroll to position [2201, 0]
click at [704, 579] on icon "An X shape" at bounding box center [914, 585] width 18 height 18
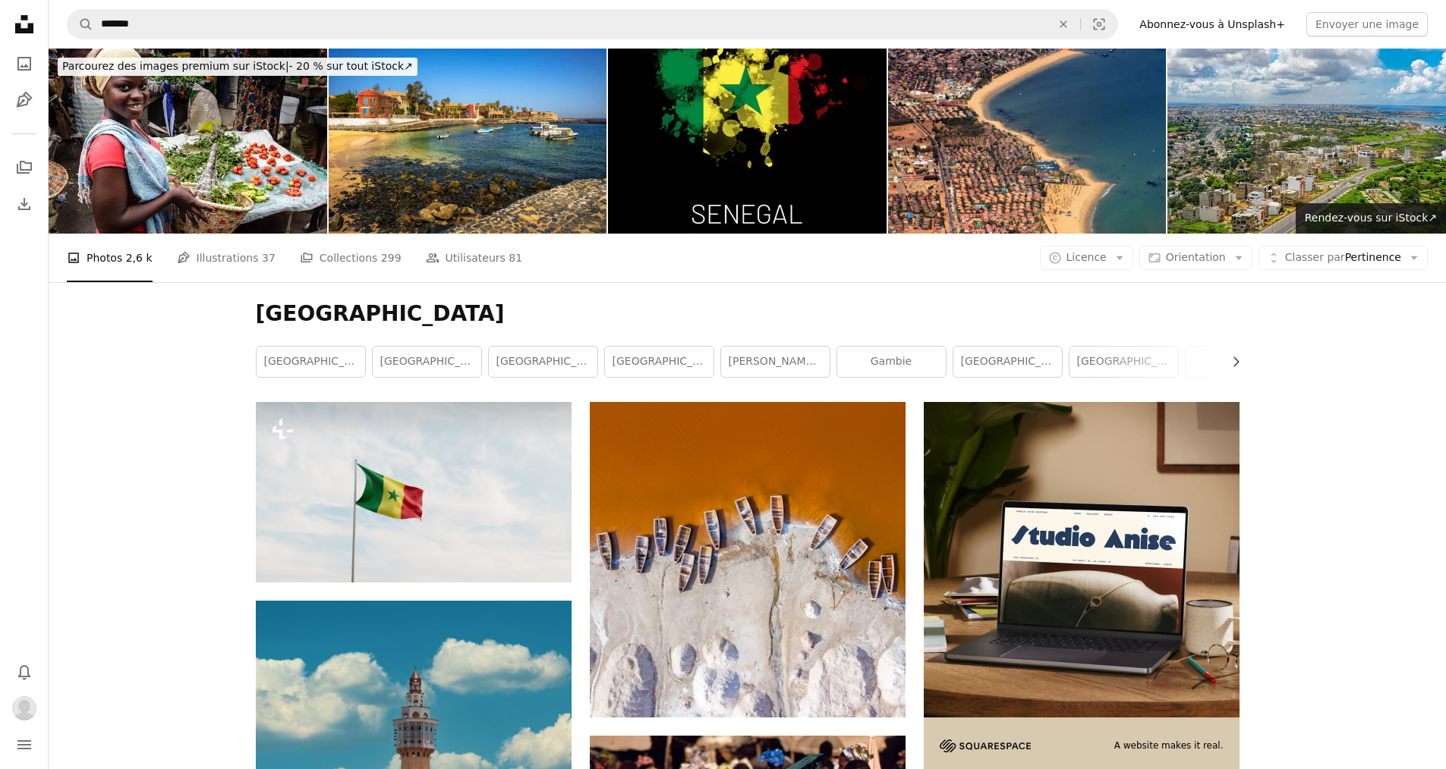
scroll to position [2580, 0]
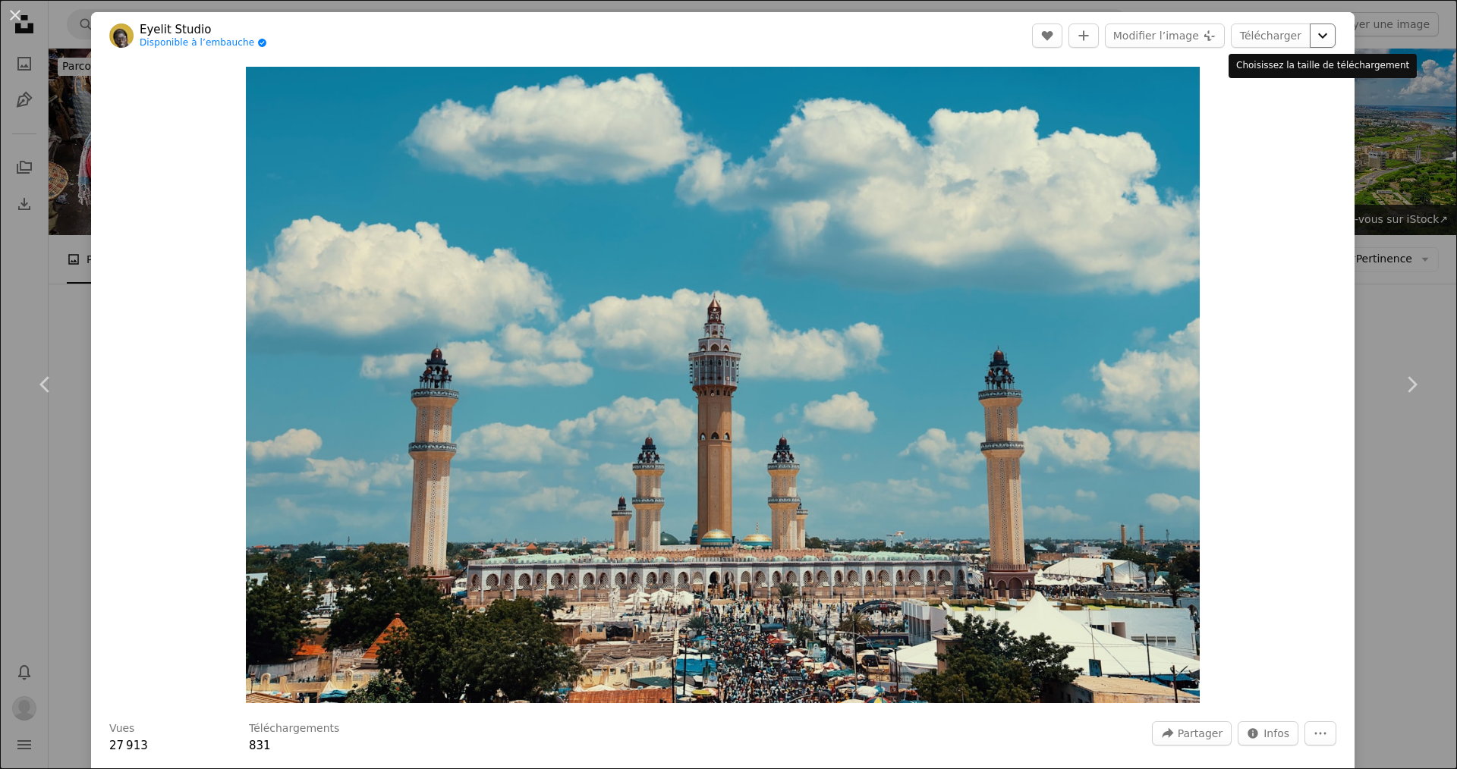
click at [704, 36] on icon "Chevron down" at bounding box center [1323, 36] width 24 height 18
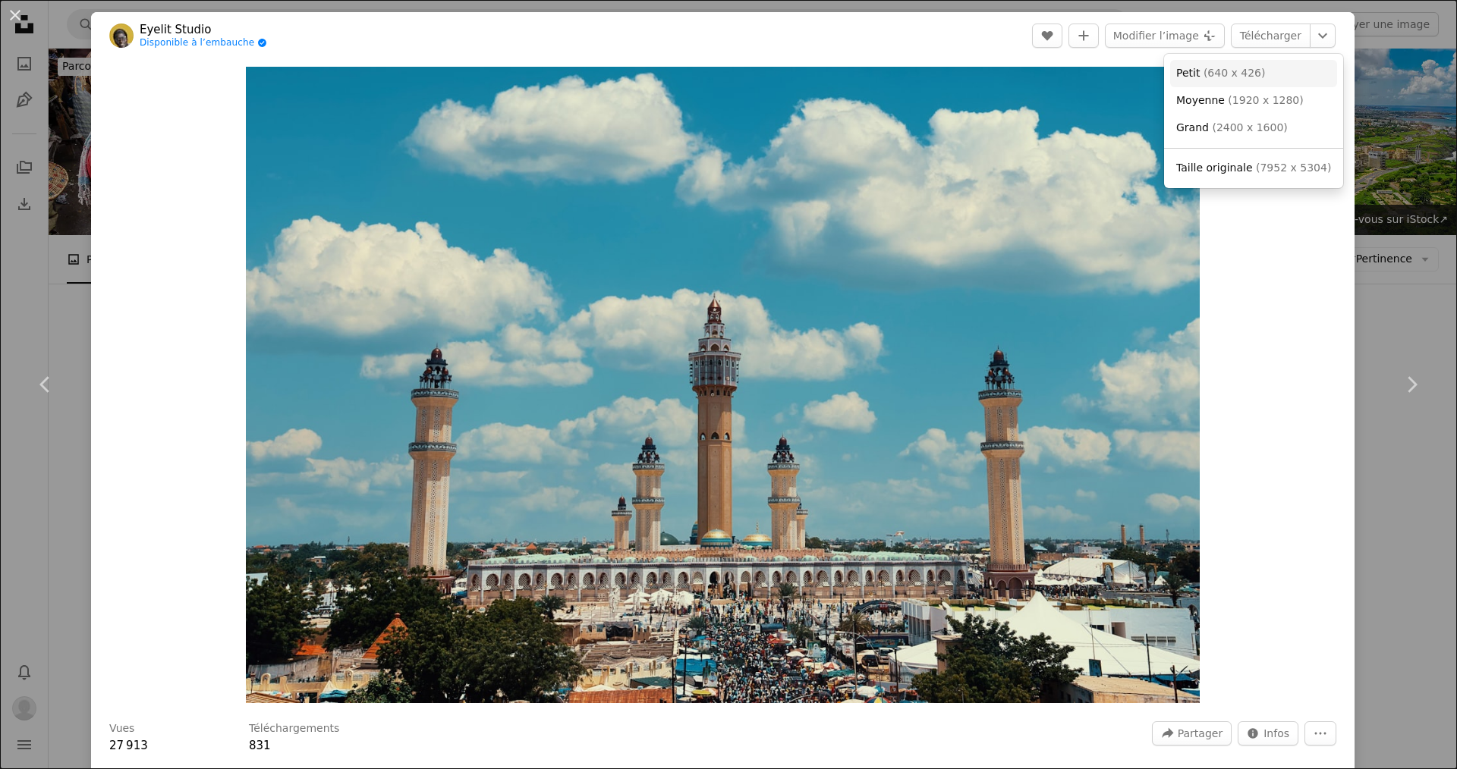
click at [704, 77] on link "Petit ( 640 x 426 )" at bounding box center [1253, 73] width 167 height 27
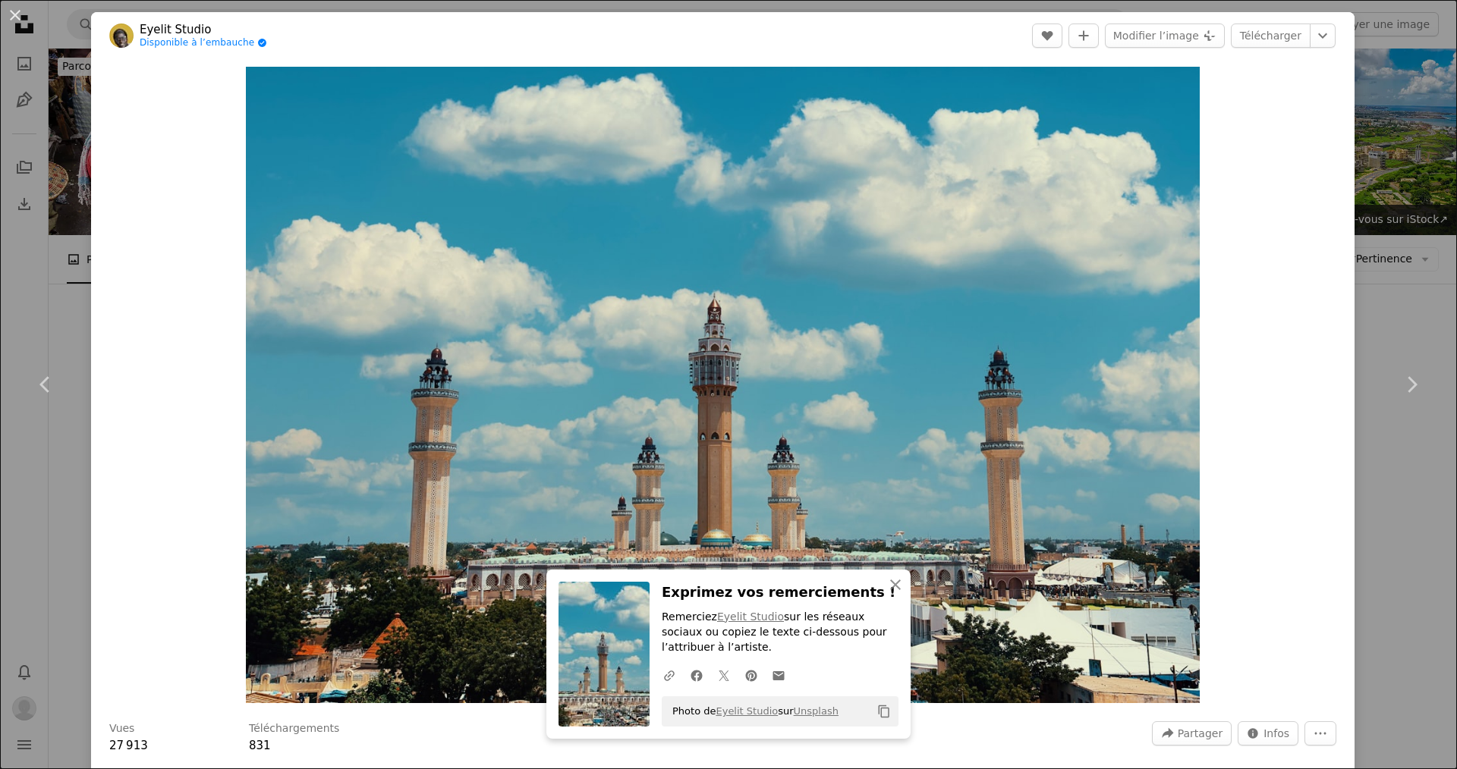
click at [704, 246] on div "An X shape Chevron left Chevron right Eyelit Studio Disponible à l’embauche A c…" at bounding box center [728, 384] width 1457 height 769
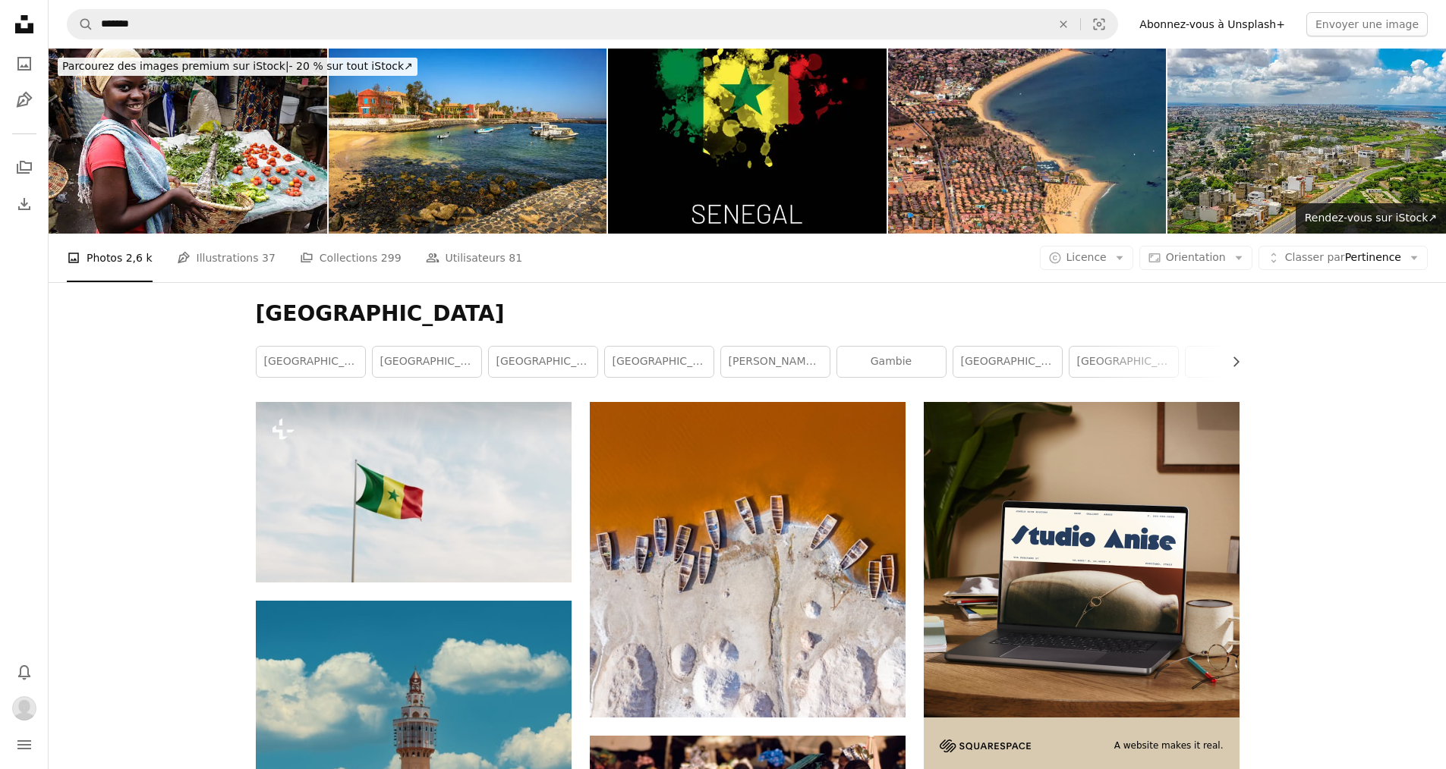
scroll to position [4250, 0]
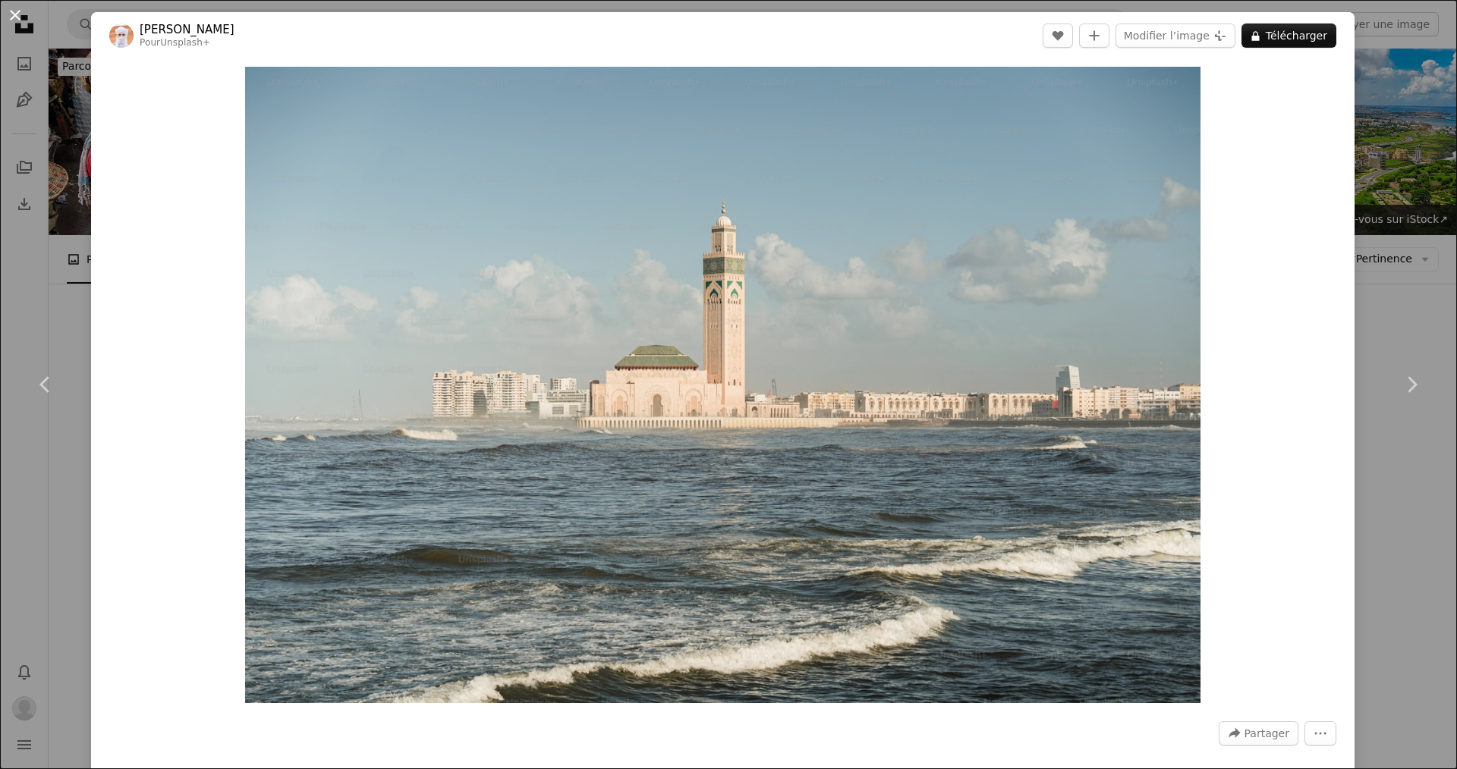
click at [8, 19] on button "An X shape" at bounding box center [15, 15] width 18 height 18
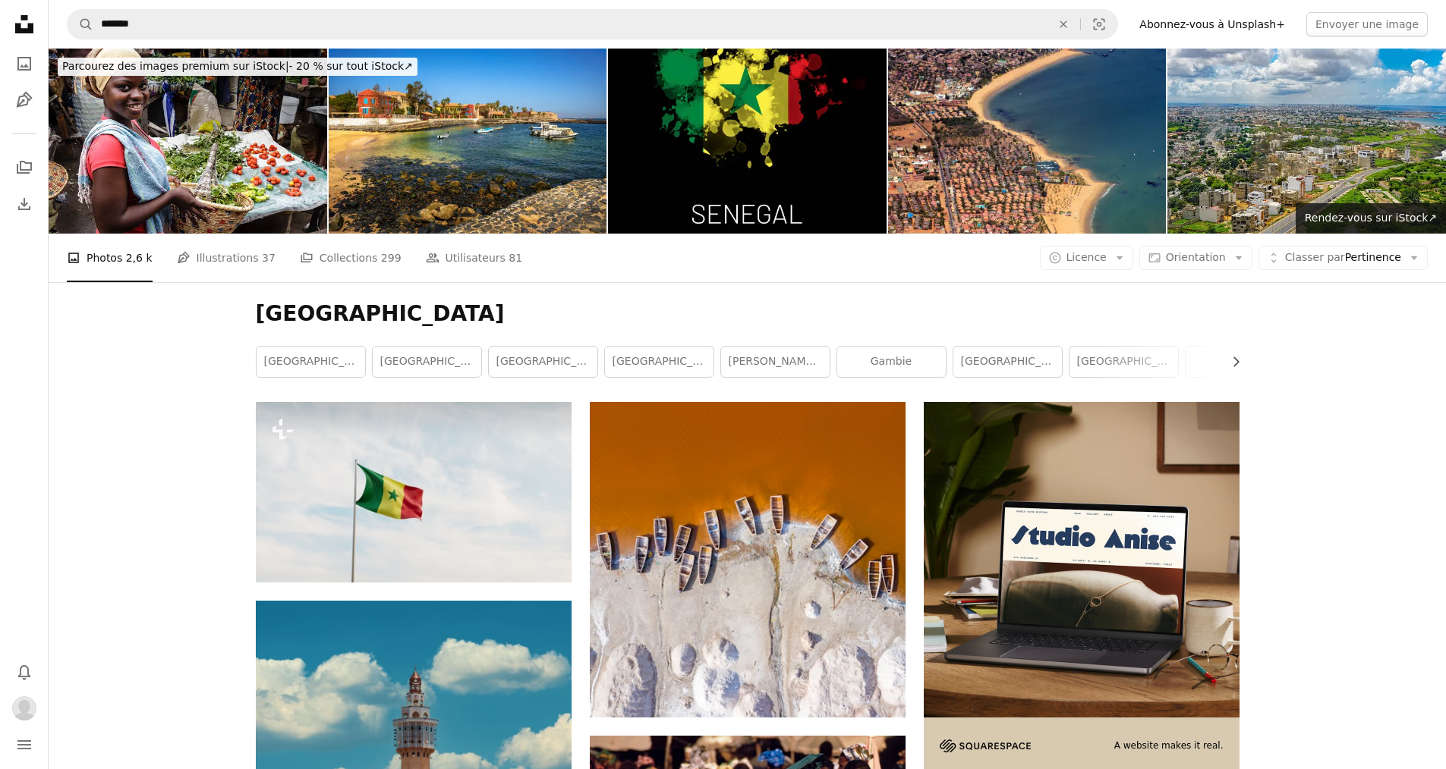
scroll to position [7740, 0]
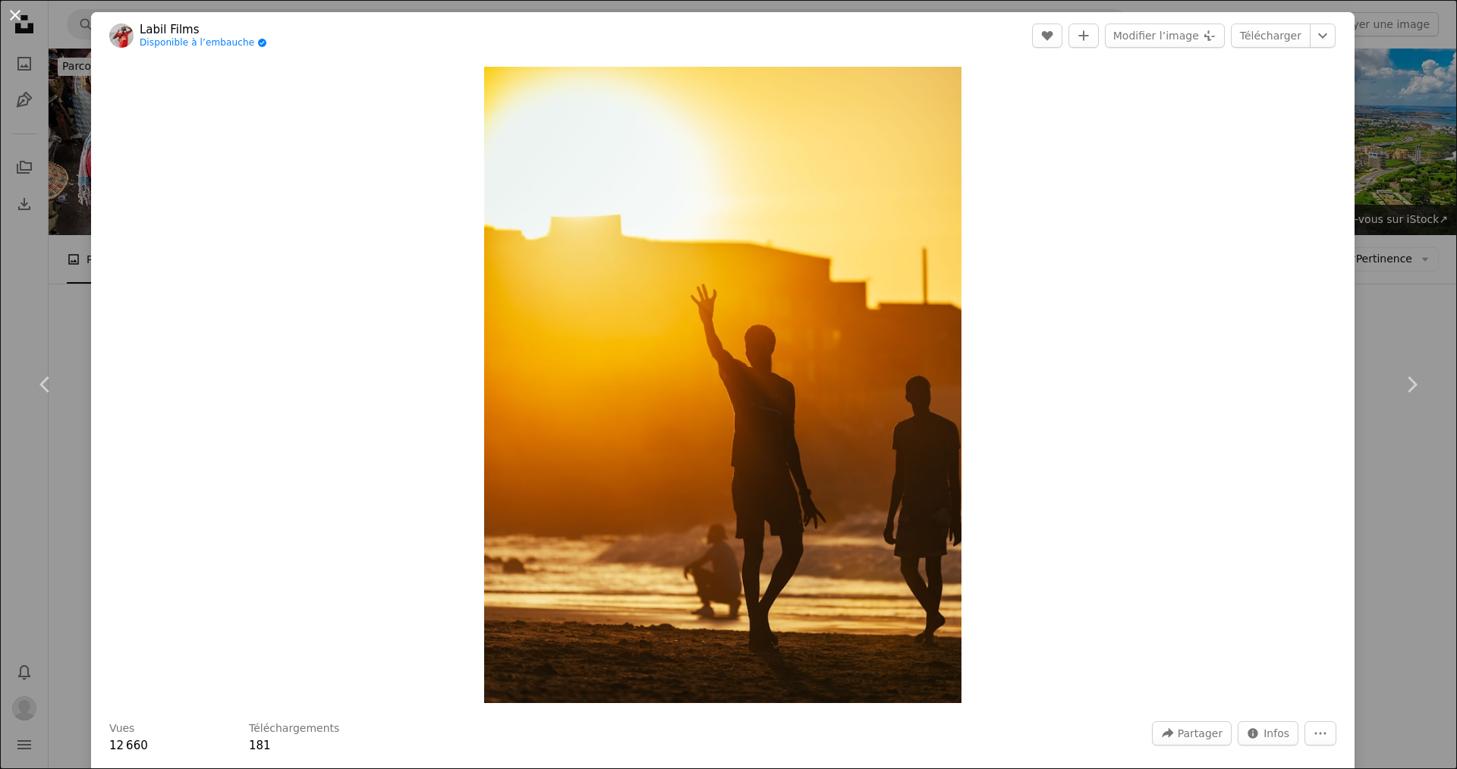
click at [20, 18] on button "An X shape" at bounding box center [15, 15] width 18 height 18
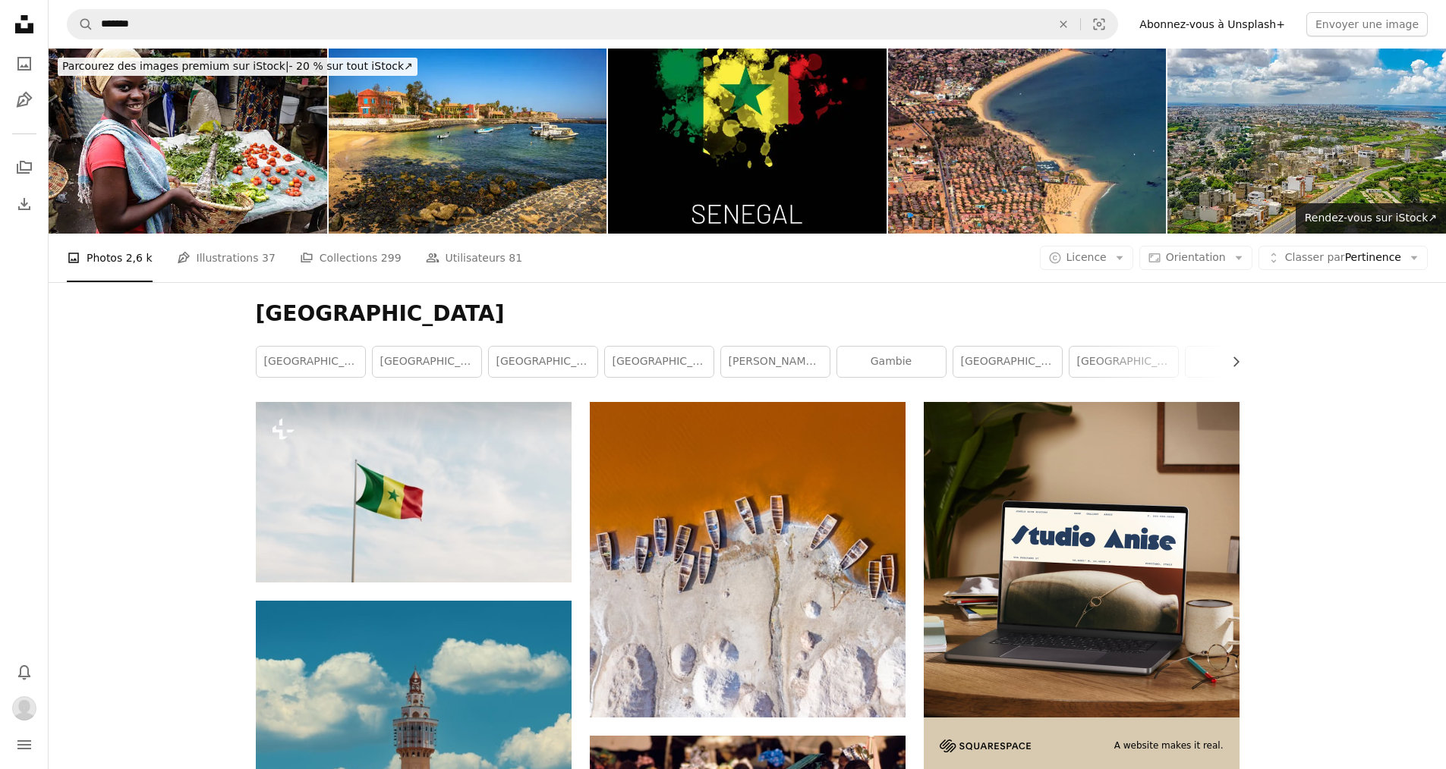
scroll to position [13356, 0]
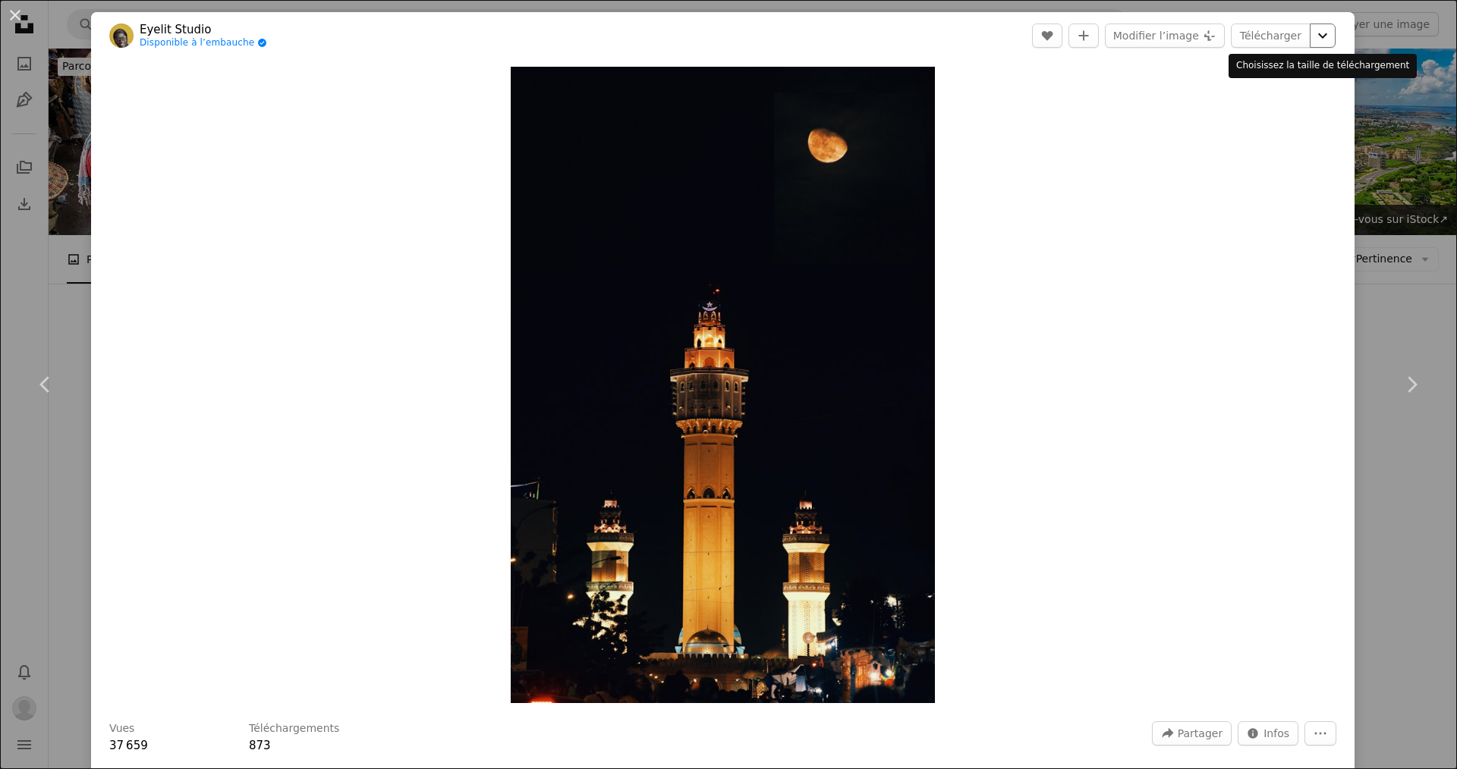
click at [704, 35] on icon "Chevron down" at bounding box center [1323, 36] width 24 height 18
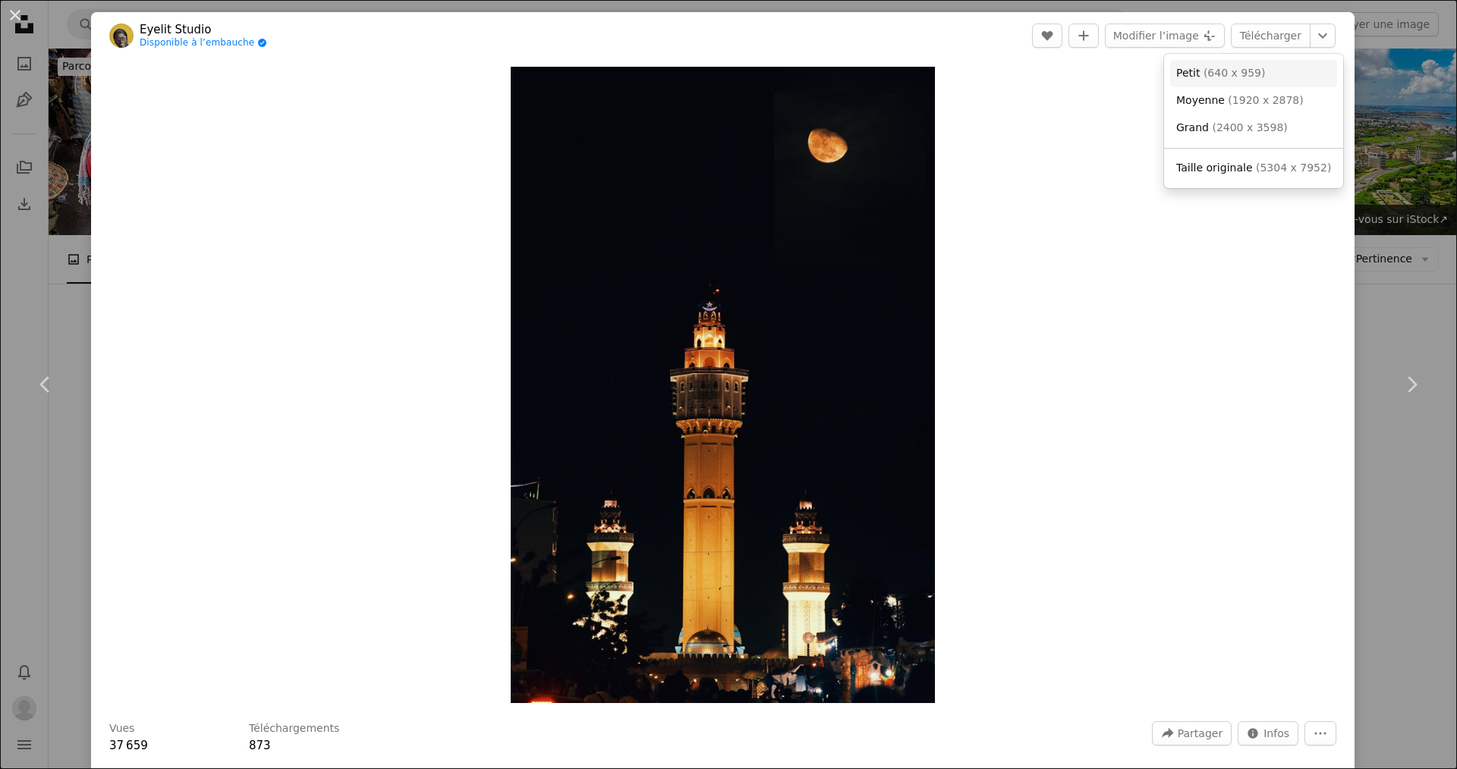
click at [704, 79] on link "Petit ( 640 x 959 )" at bounding box center [1253, 73] width 167 height 27
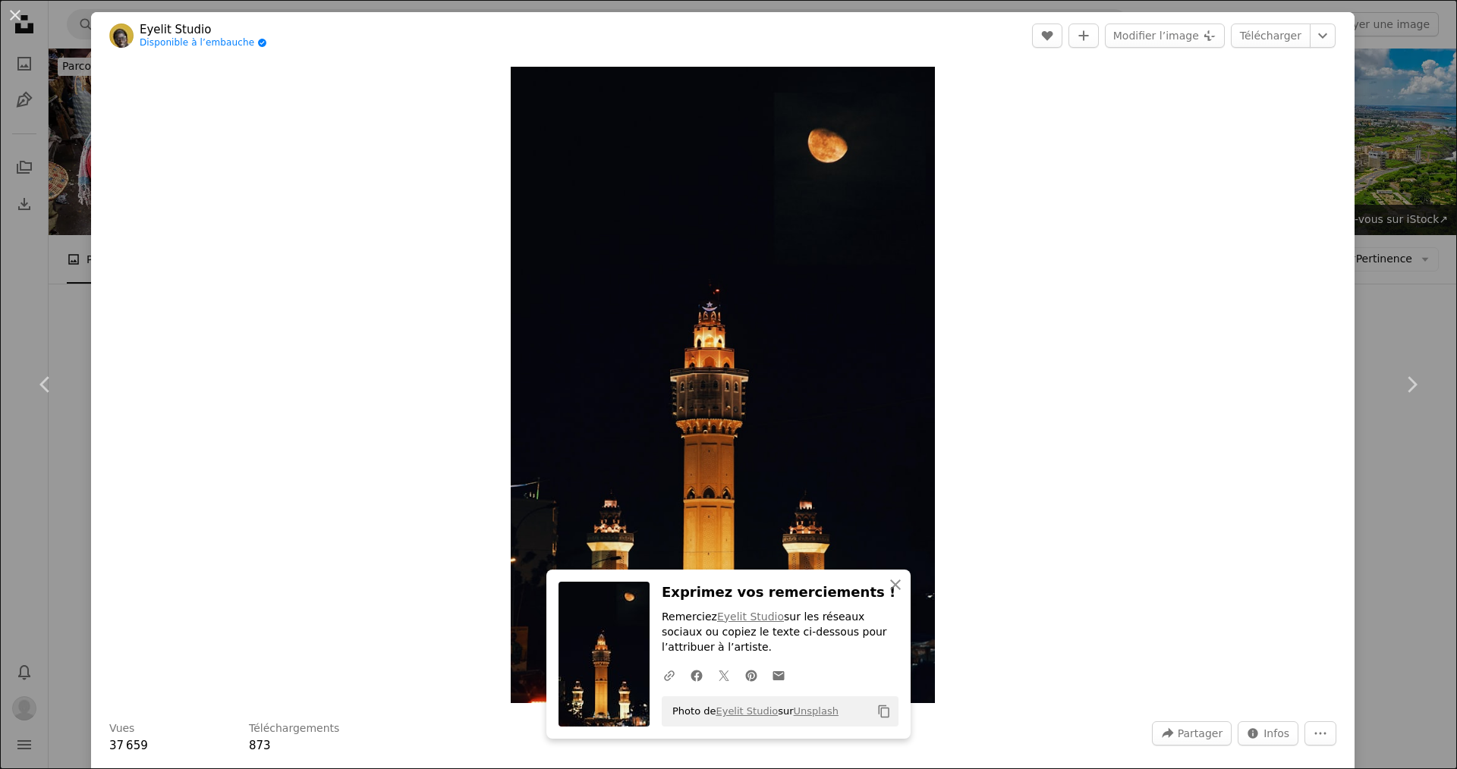
click at [24, 21] on button "An X shape" at bounding box center [15, 15] width 18 height 18
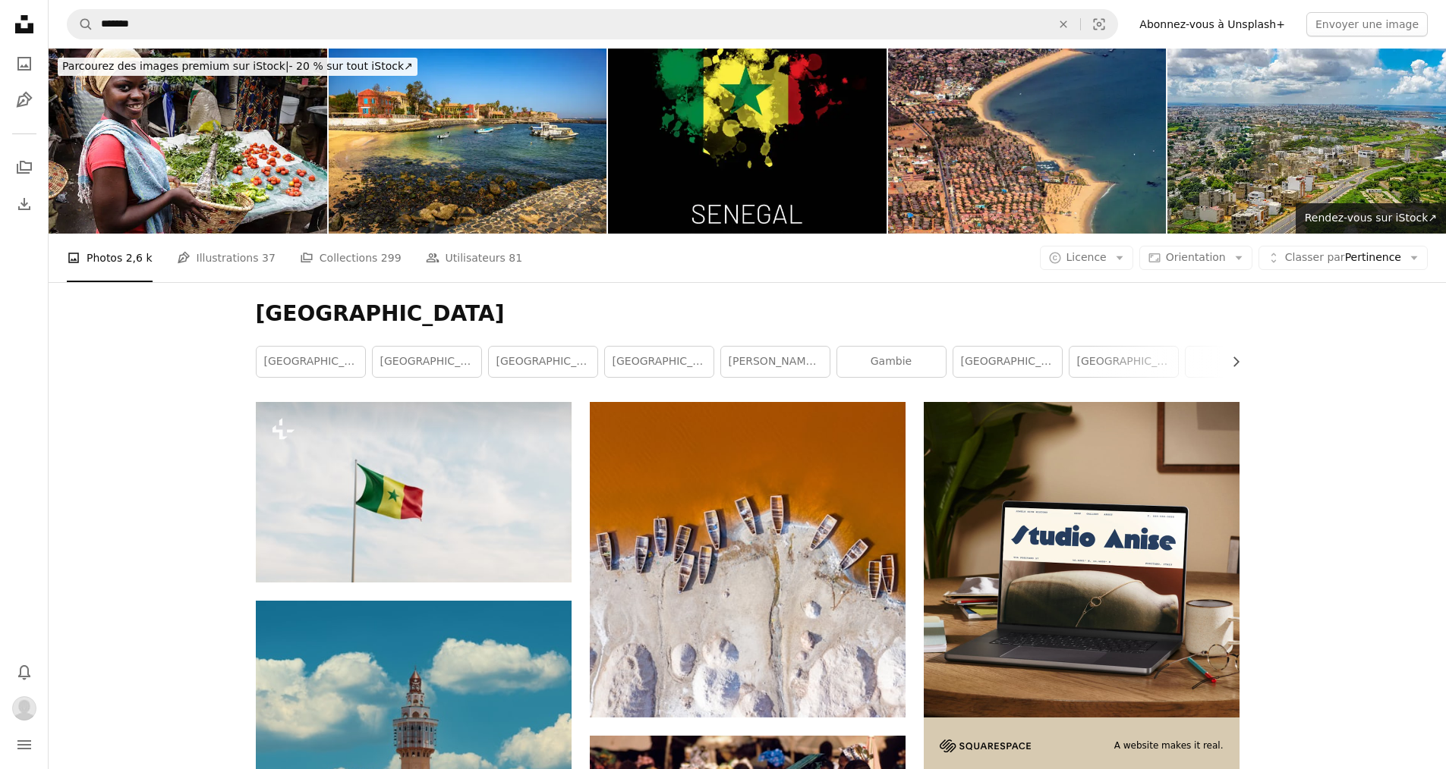
scroll to position [25270, 0]
